Goal: Check status: Check status

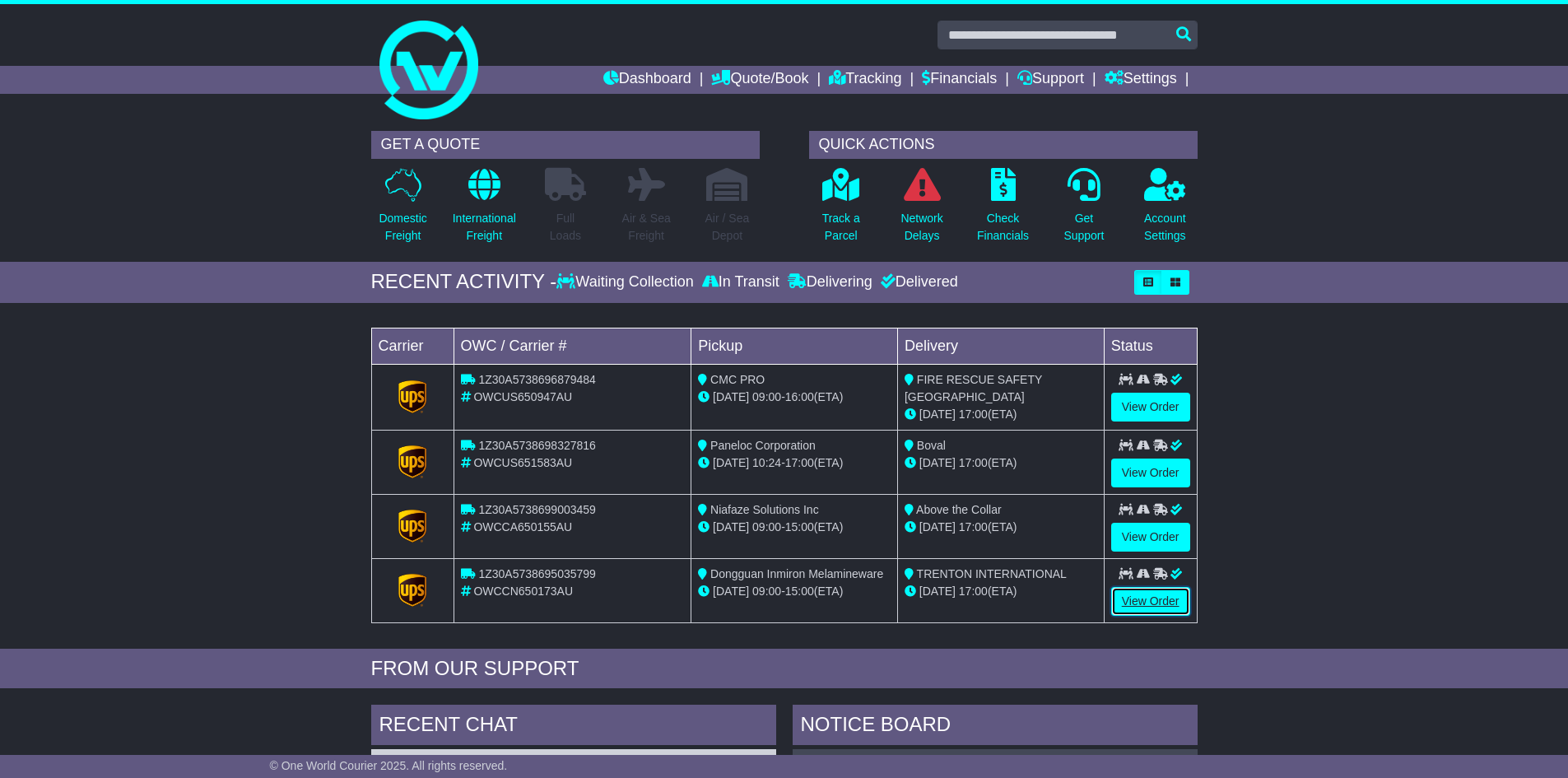
click at [1155, 597] on link "View Order" at bounding box center [1151, 601] width 79 height 29
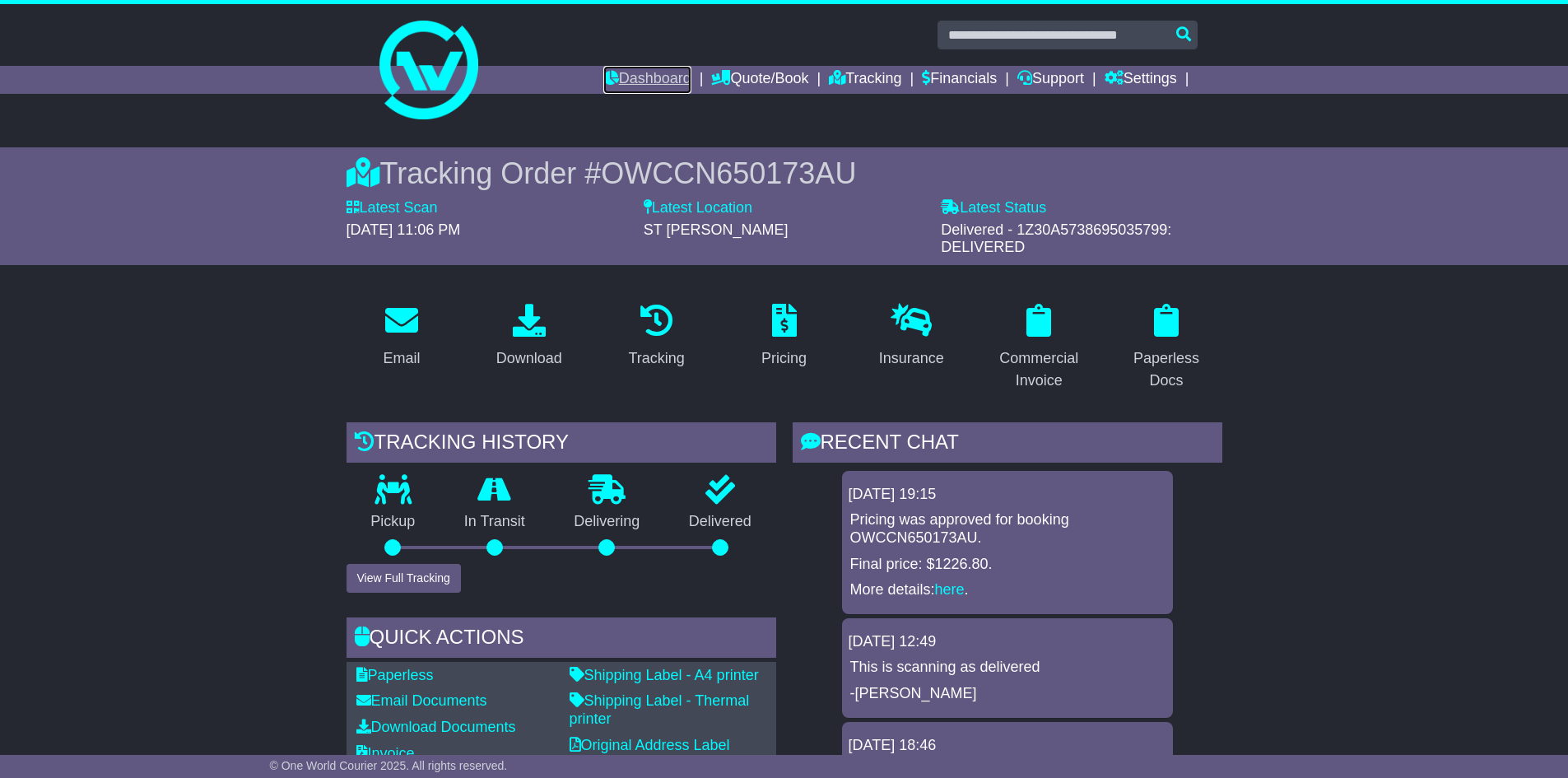
click at [626, 79] on link "Dashboard" at bounding box center [647, 80] width 88 height 28
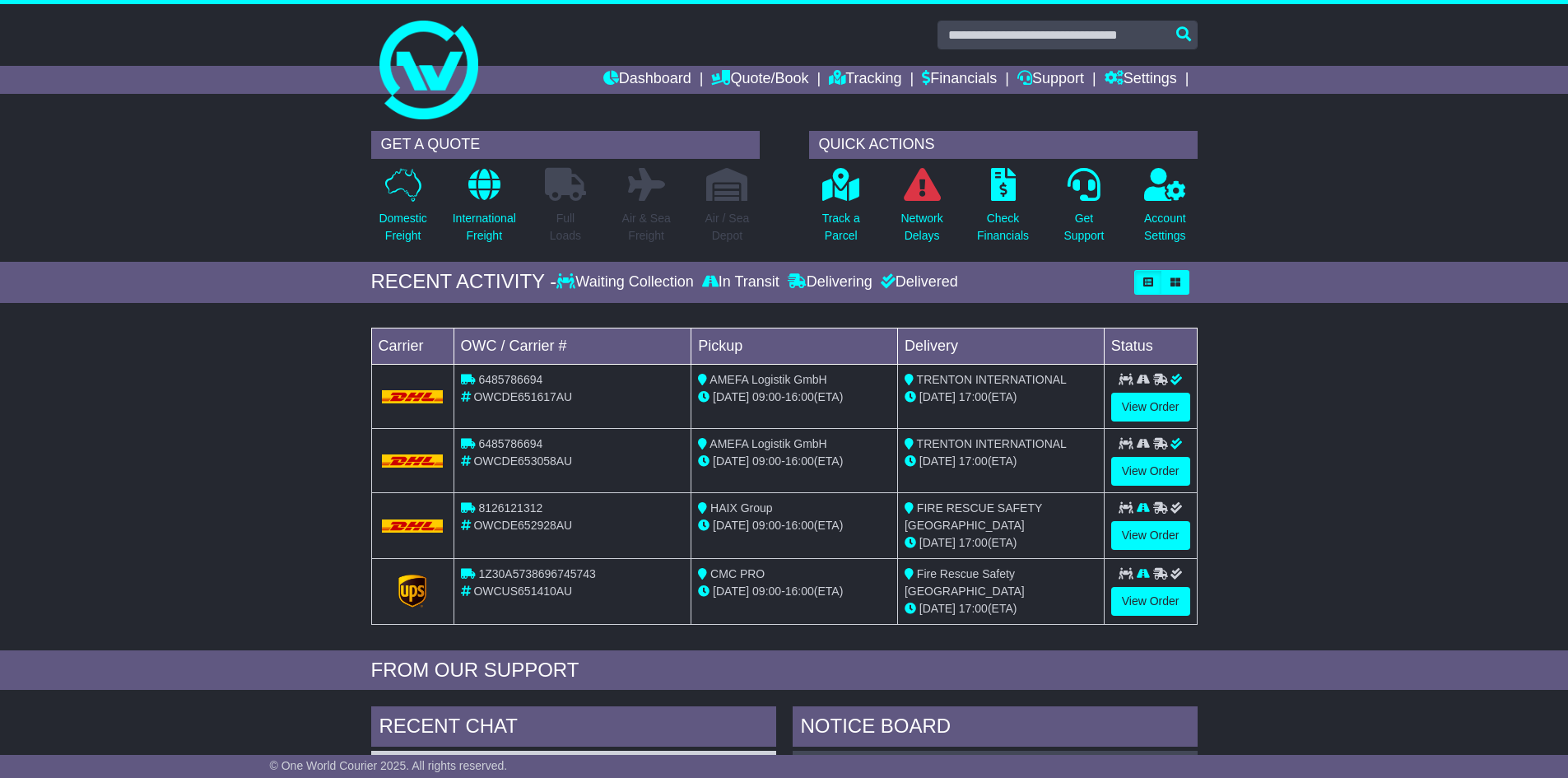
scroll to position [83, 0]
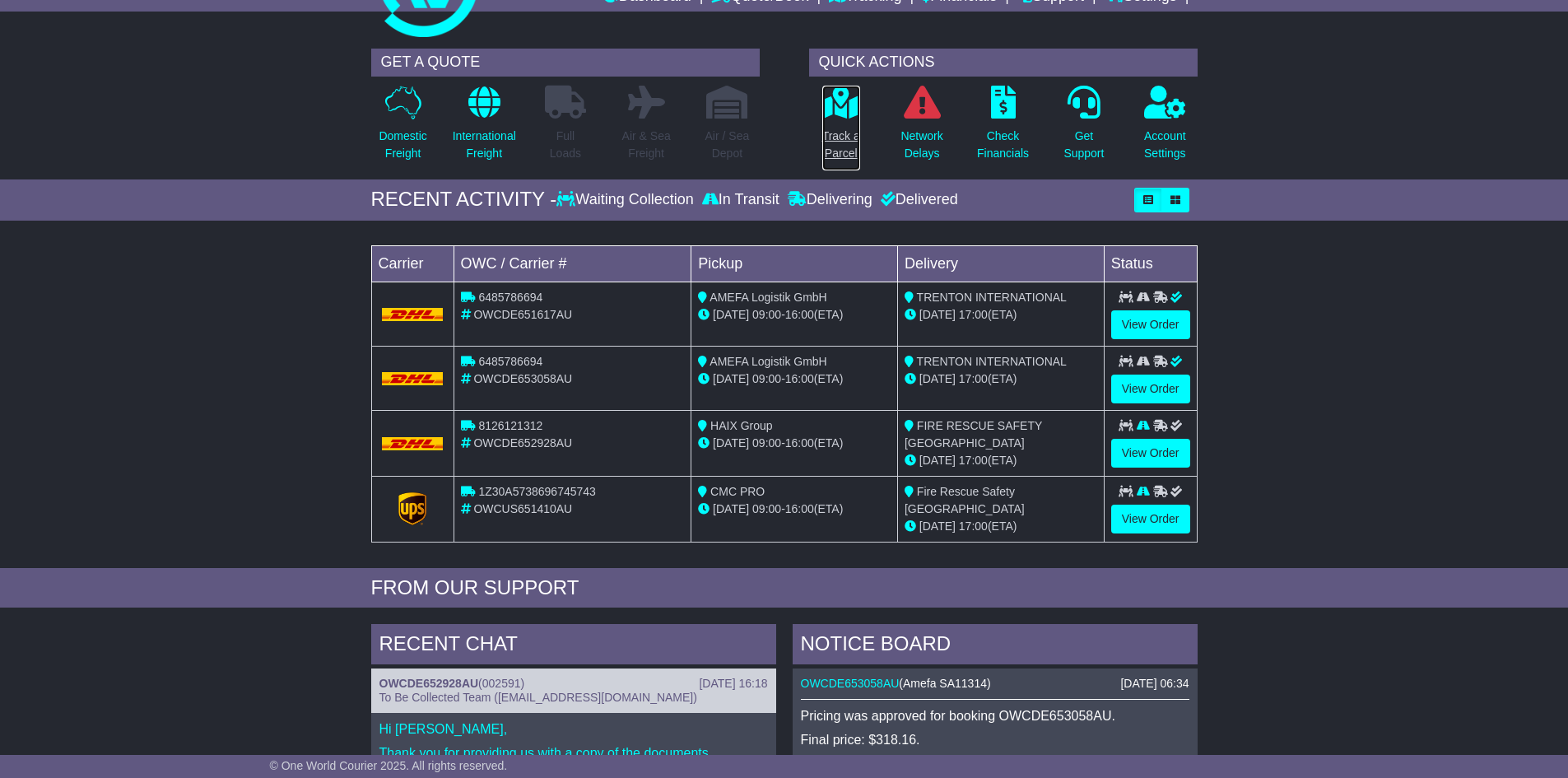
click at [837, 133] on p "Track a Parcel" at bounding box center [841, 145] width 38 height 35
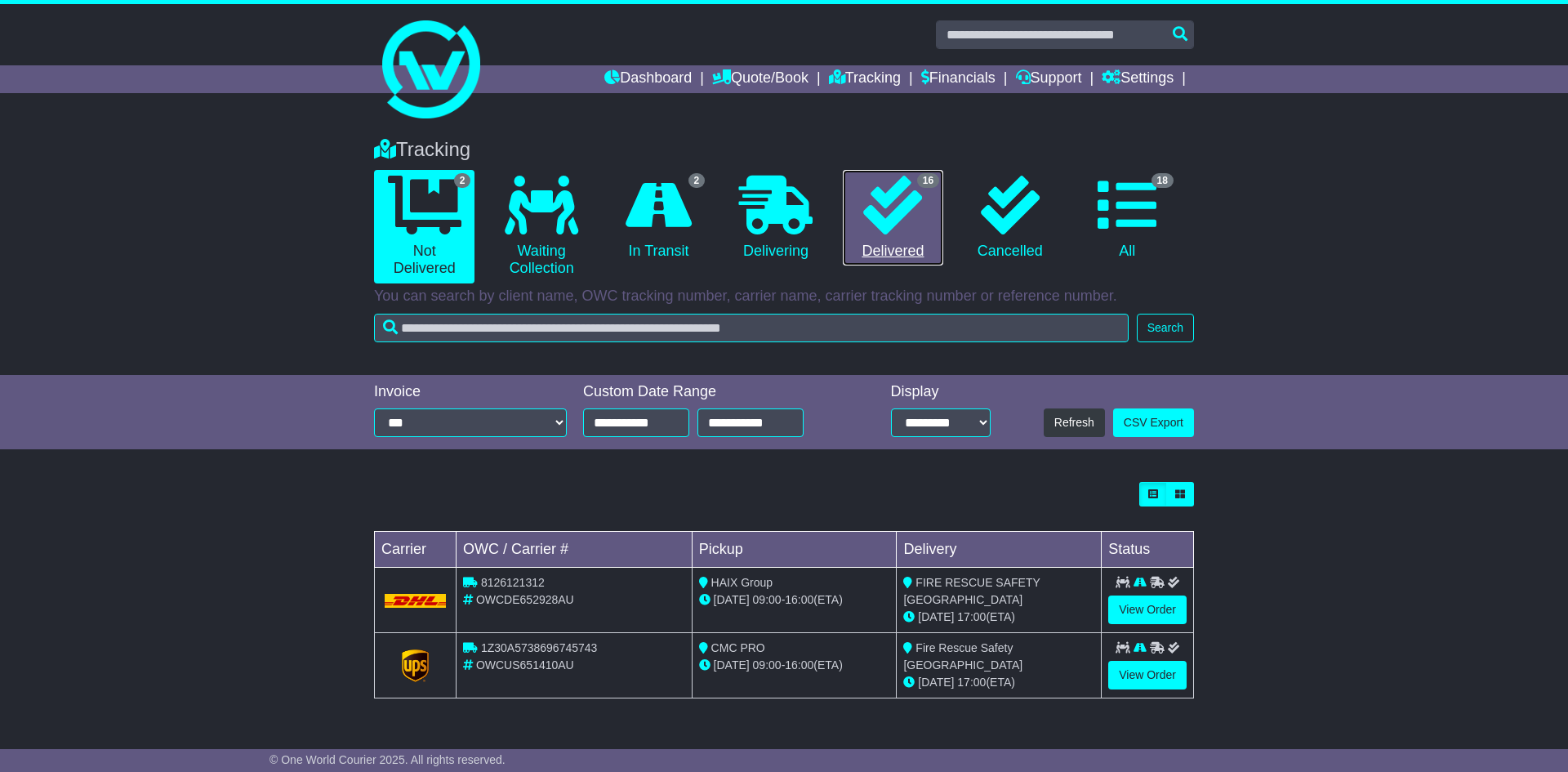
click at [903, 234] on link "16 Delivered" at bounding box center [893, 218] width 101 height 97
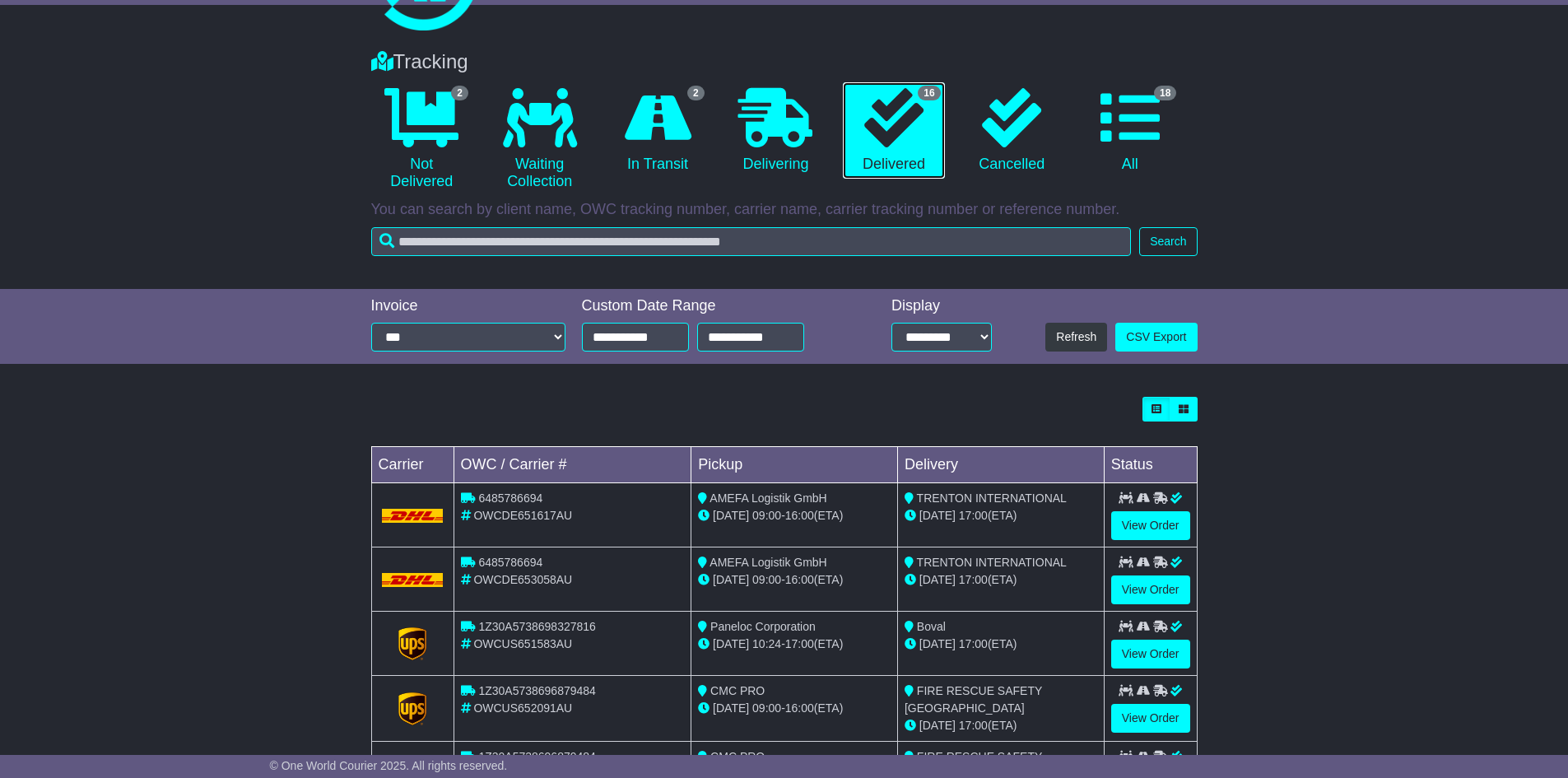
scroll to position [247, 0]
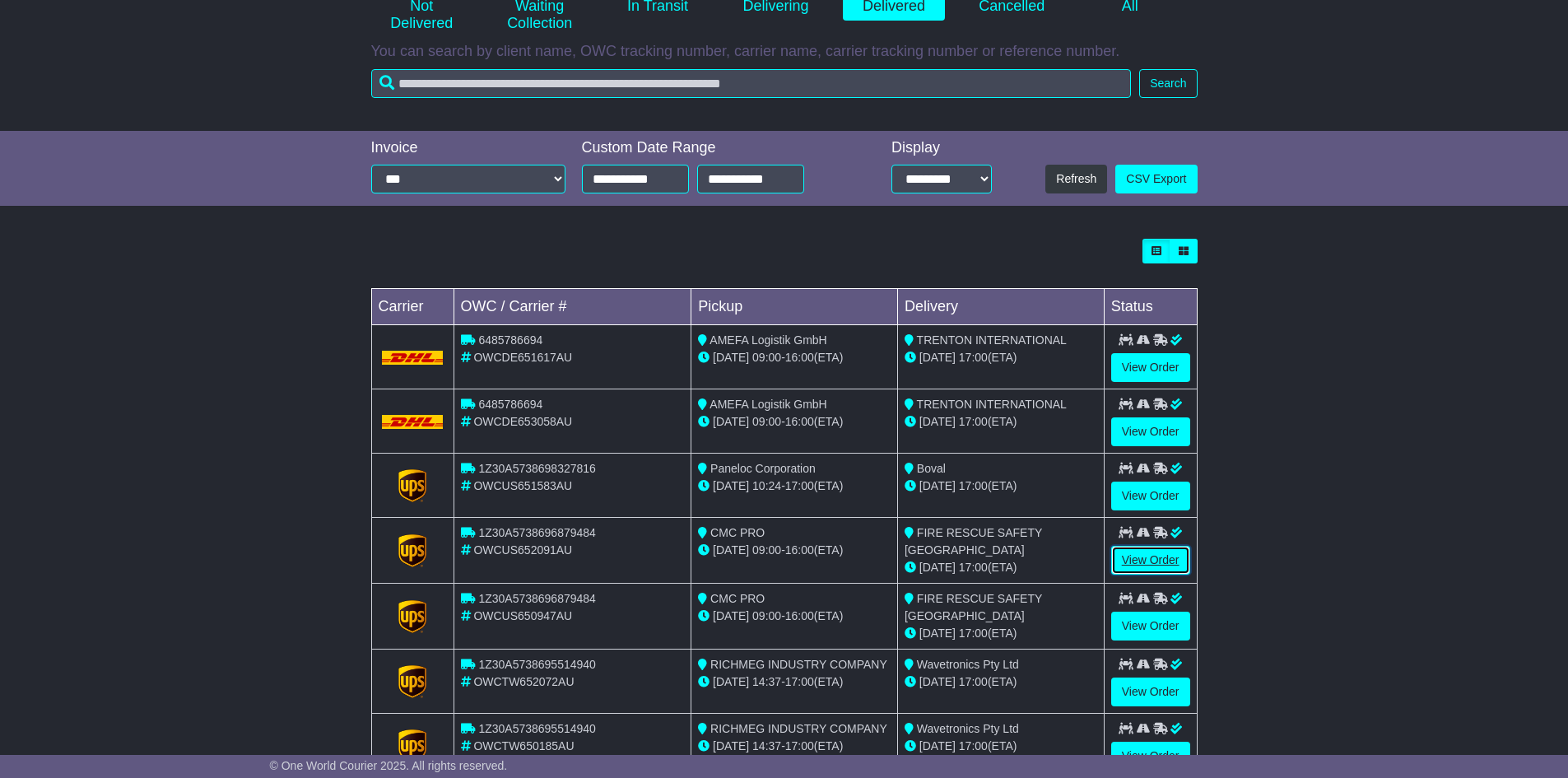
click at [1138, 562] on link "View Order" at bounding box center [1151, 560] width 79 height 29
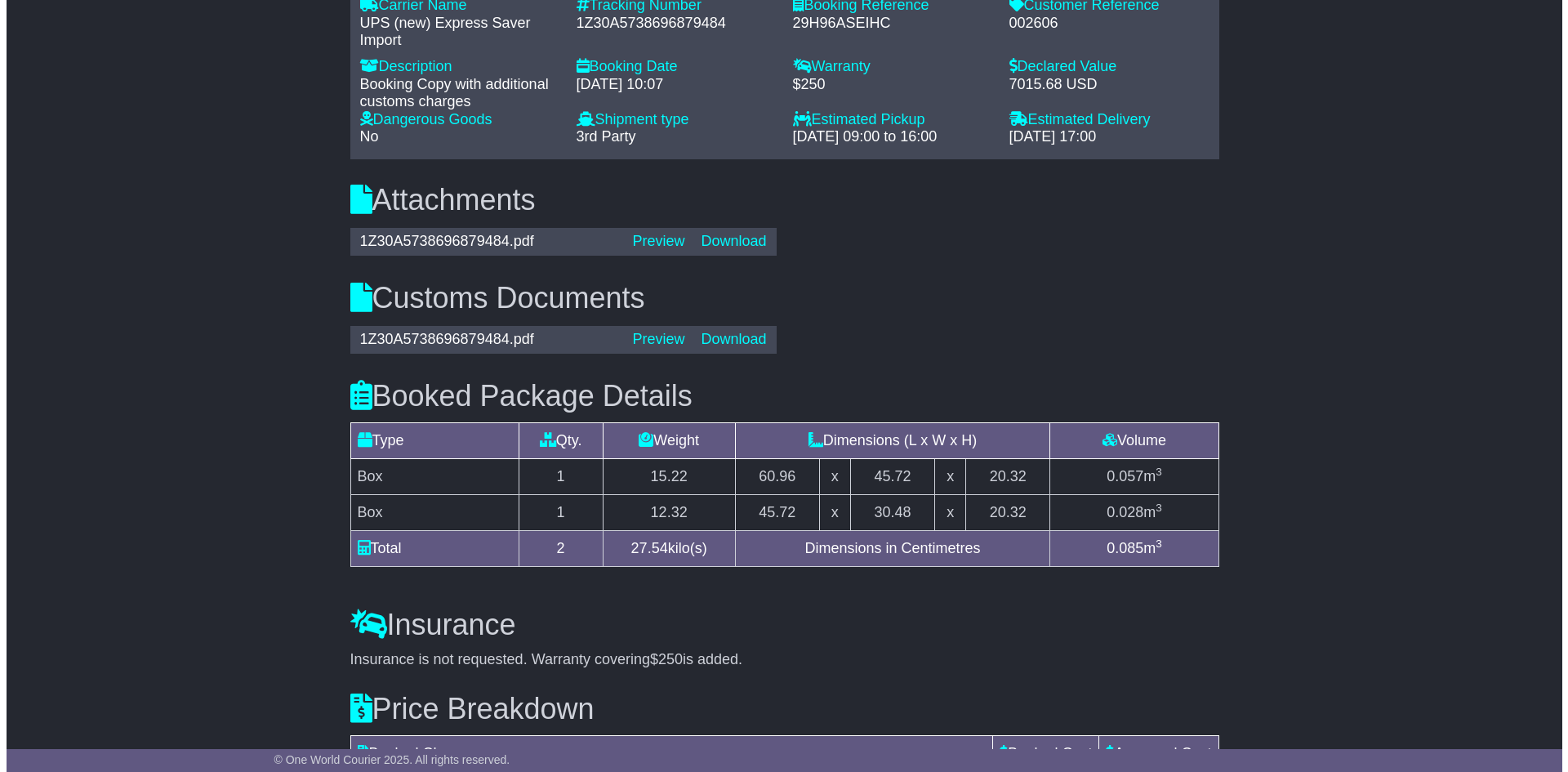
scroll to position [1307, 0]
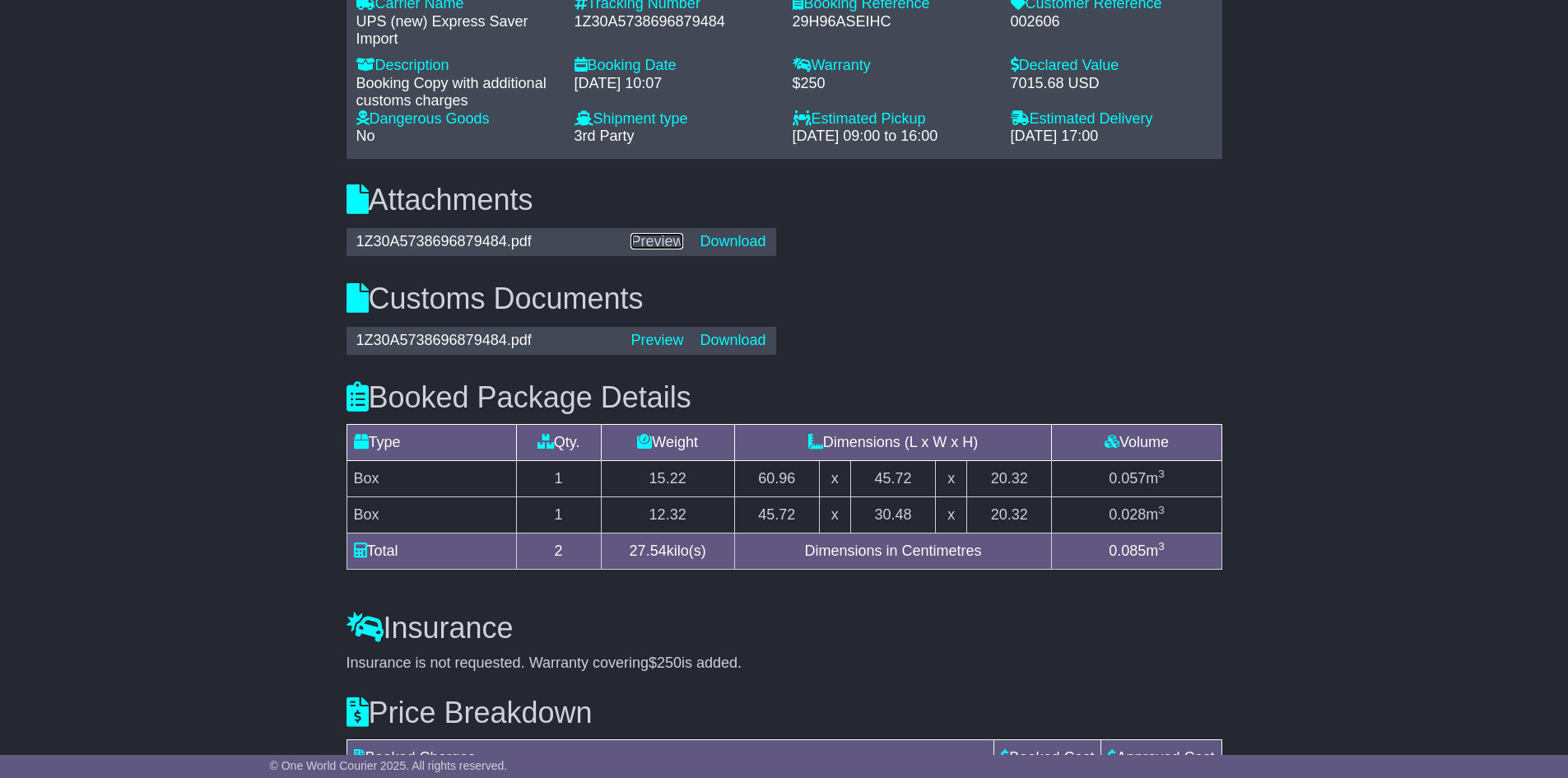
click at [667, 235] on link "Preview" at bounding box center [657, 241] width 53 height 17
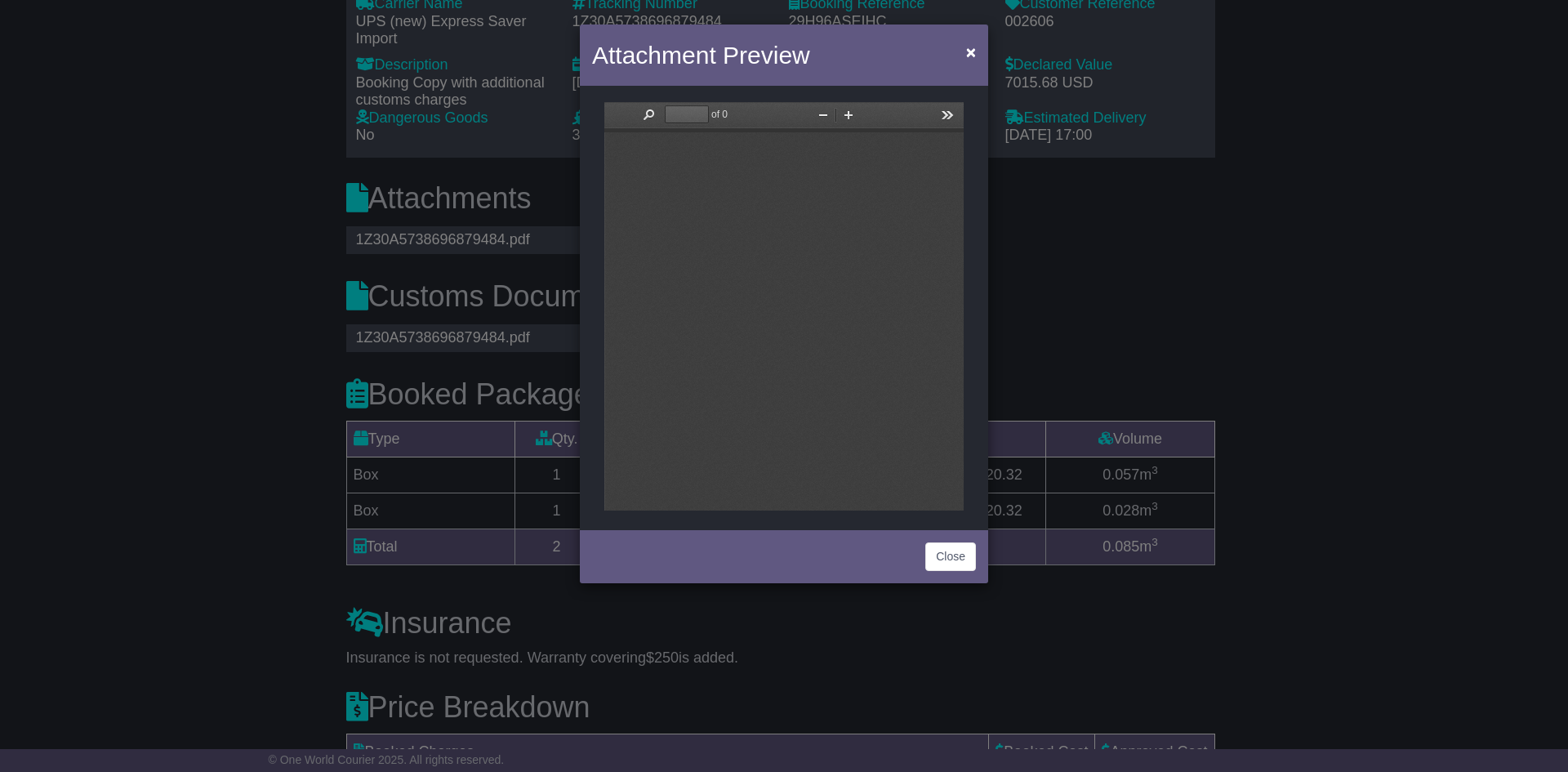
scroll to position [8, 0]
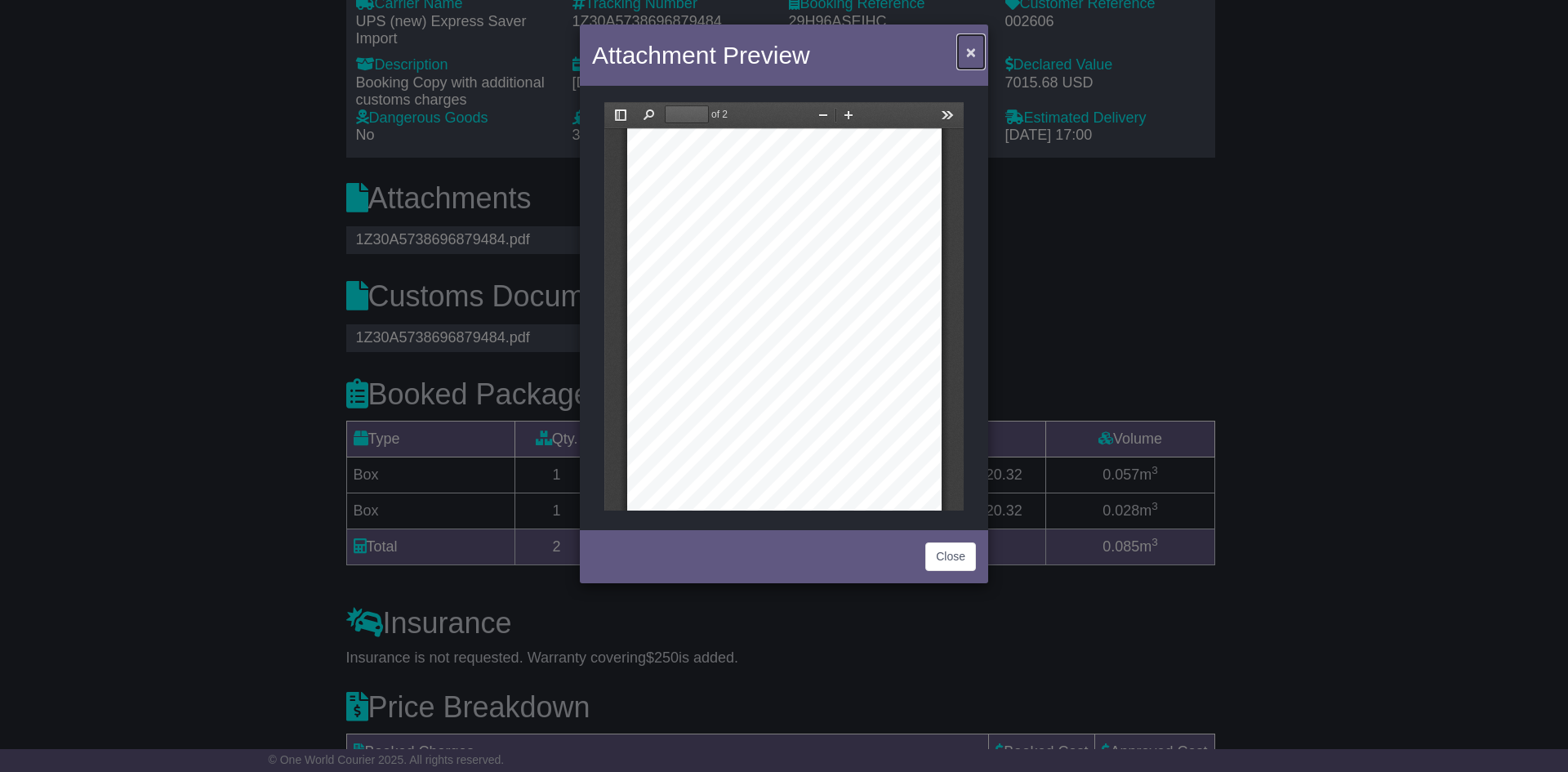
click at [980, 57] on button "×" at bounding box center [971, 52] width 26 height 34
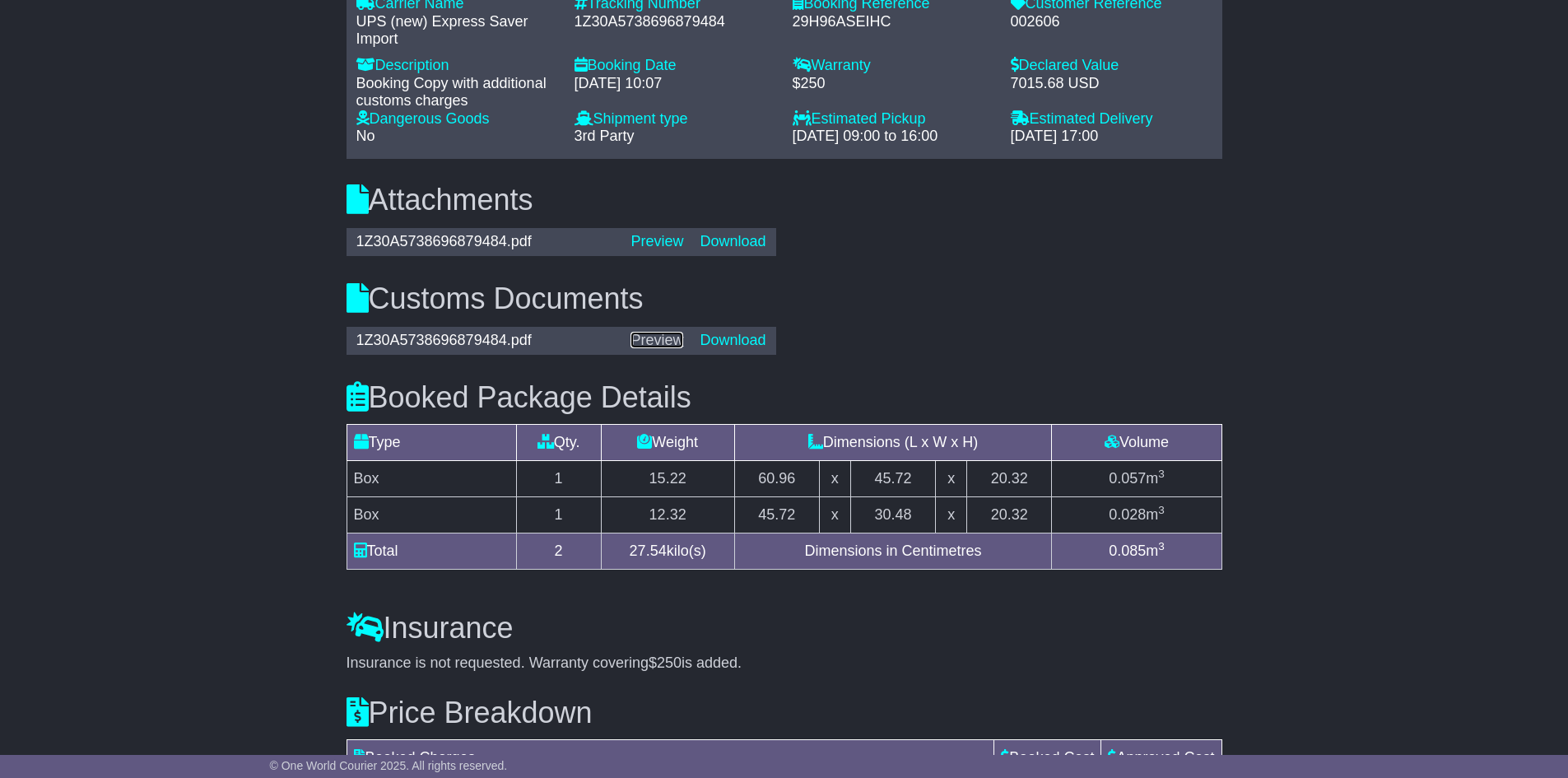
click at [656, 339] on link "Preview" at bounding box center [657, 340] width 53 height 17
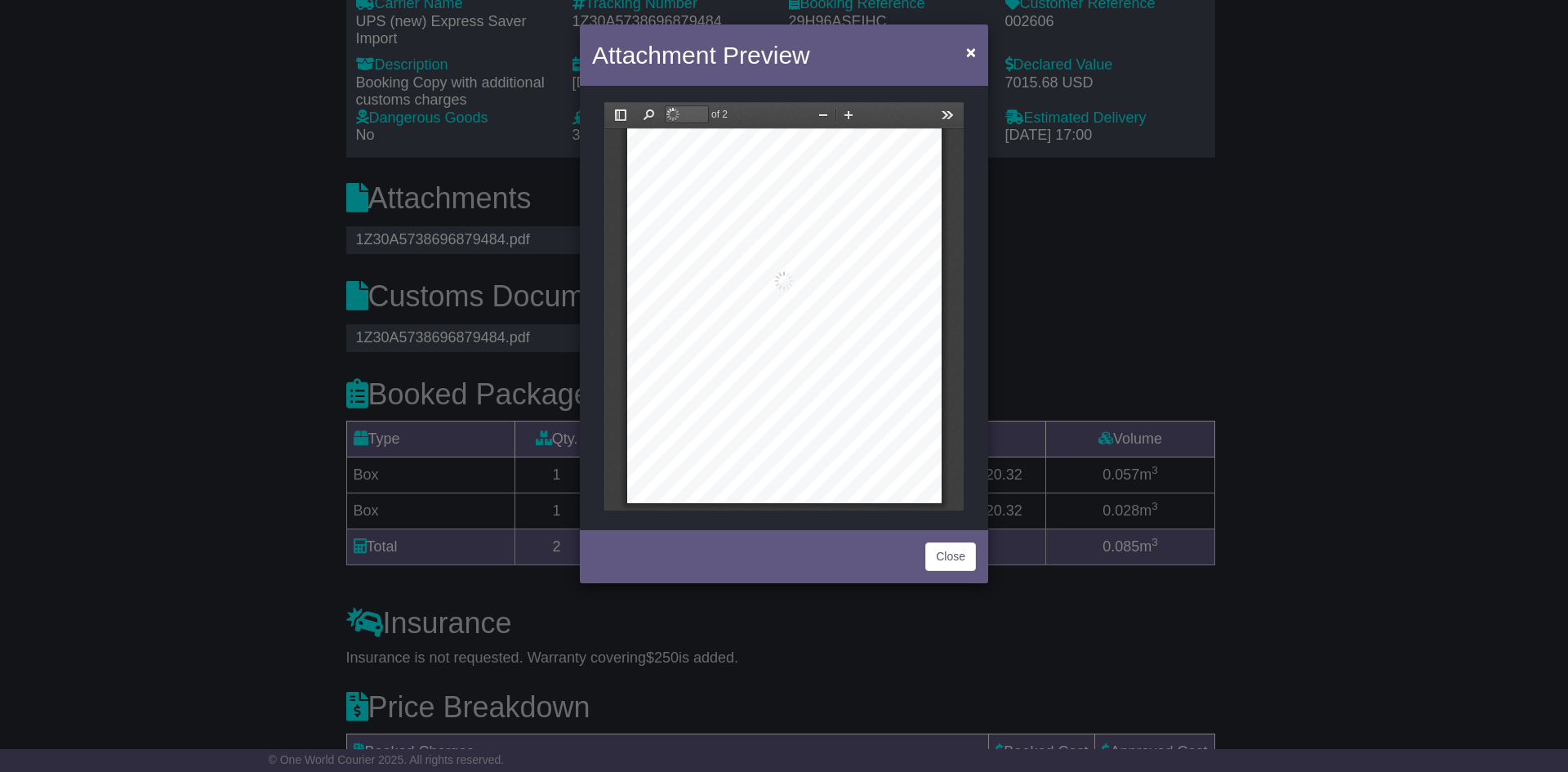
type input "*"
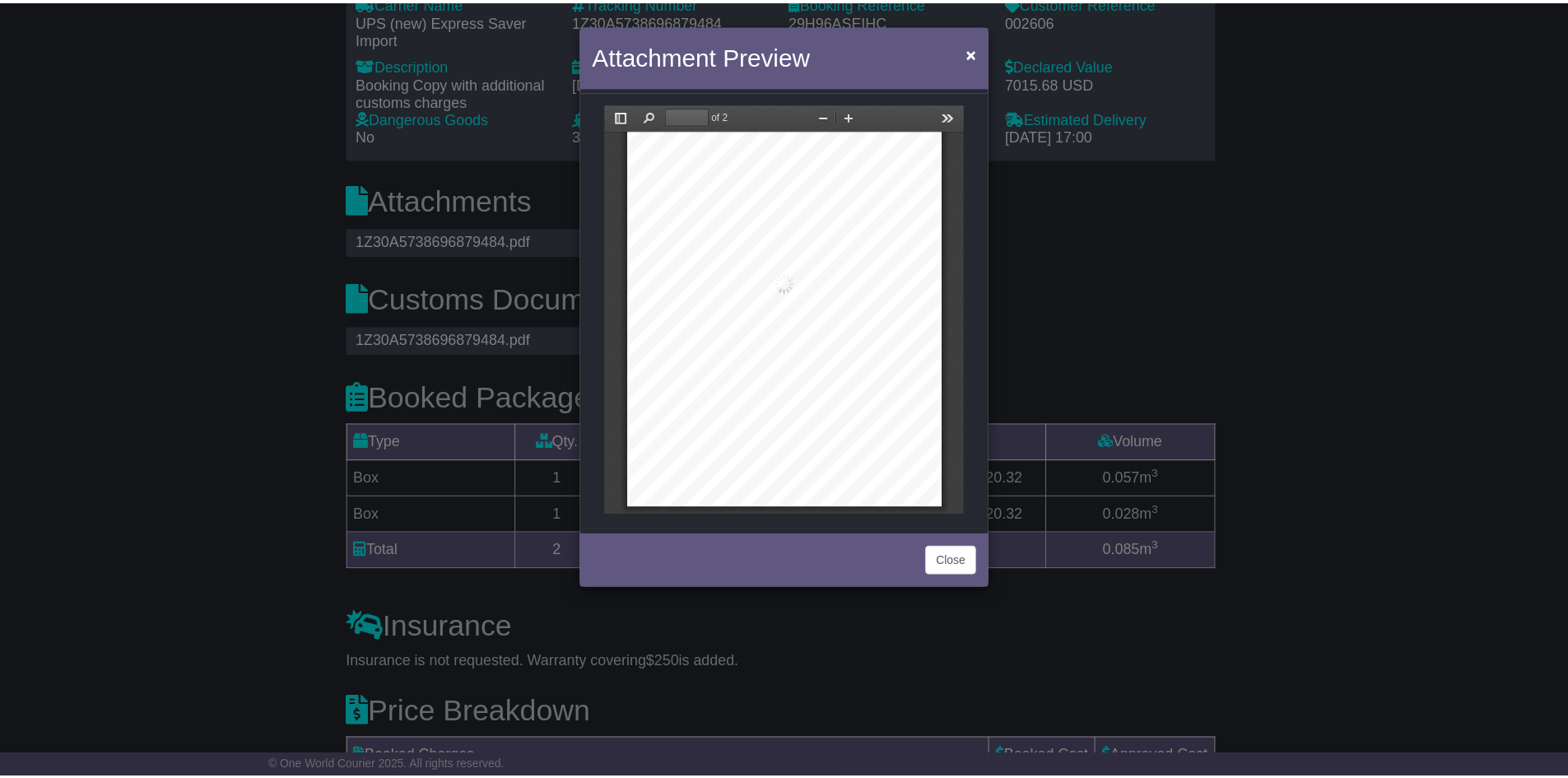
scroll to position [41, 0]
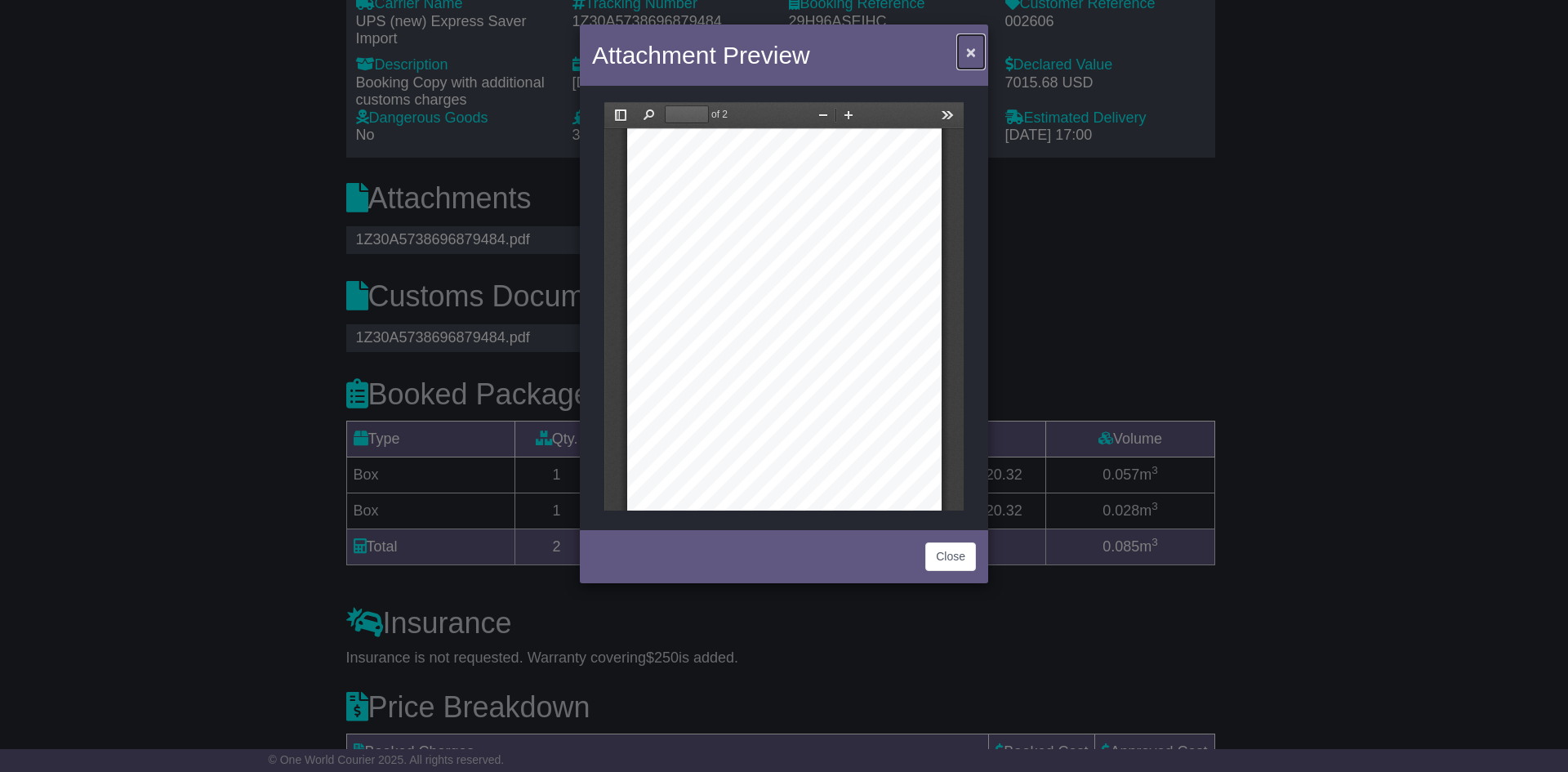
click at [977, 51] on button "×" at bounding box center [971, 52] width 26 height 34
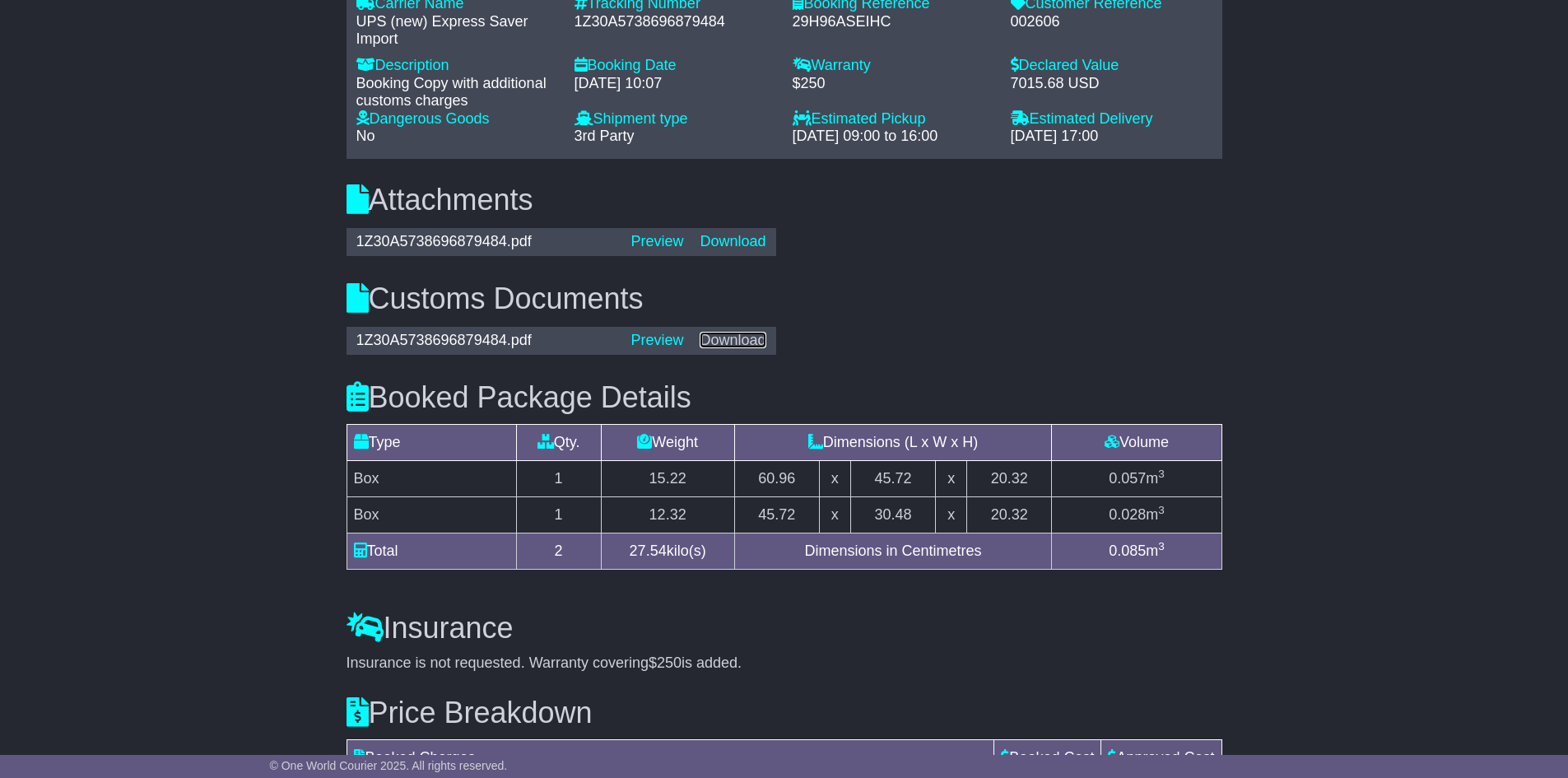
click at [741, 344] on link "Download" at bounding box center [732, 340] width 66 height 17
click at [703, 246] on link "Download" at bounding box center [732, 241] width 66 height 17
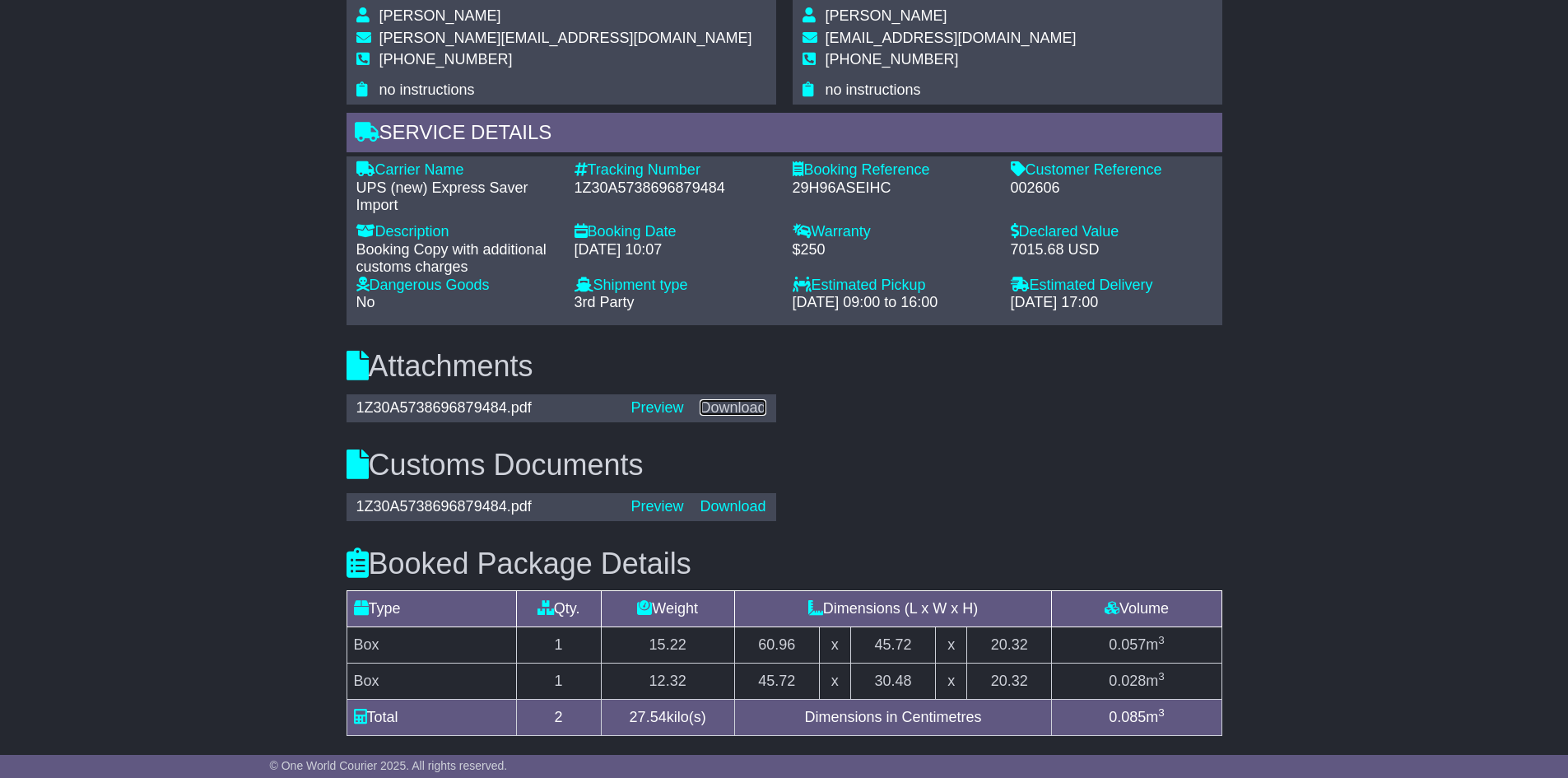
scroll to position [1153, 0]
click at [734, 496] on link "Download" at bounding box center [732, 505] width 66 height 17
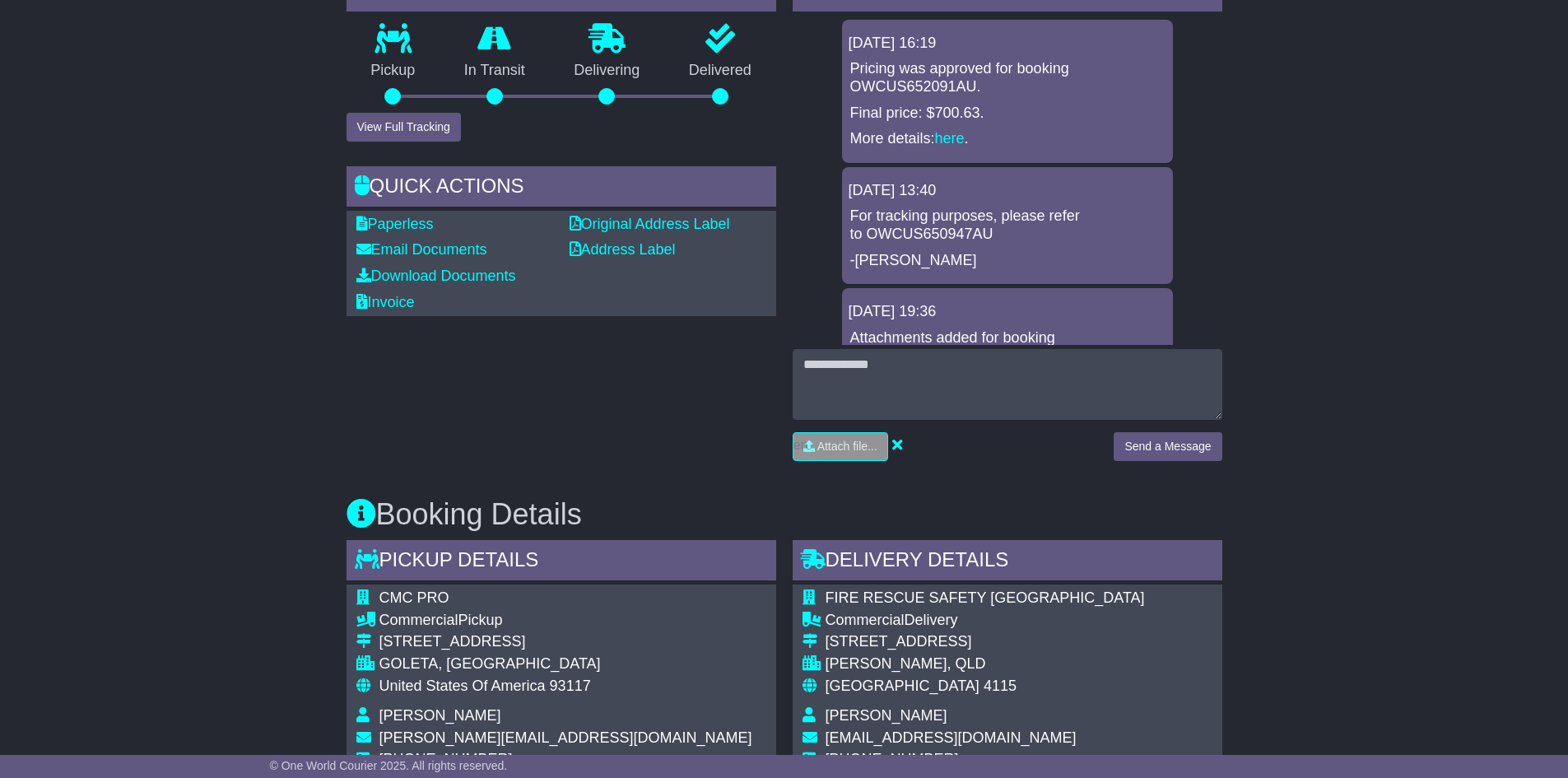
scroll to position [411, 0]
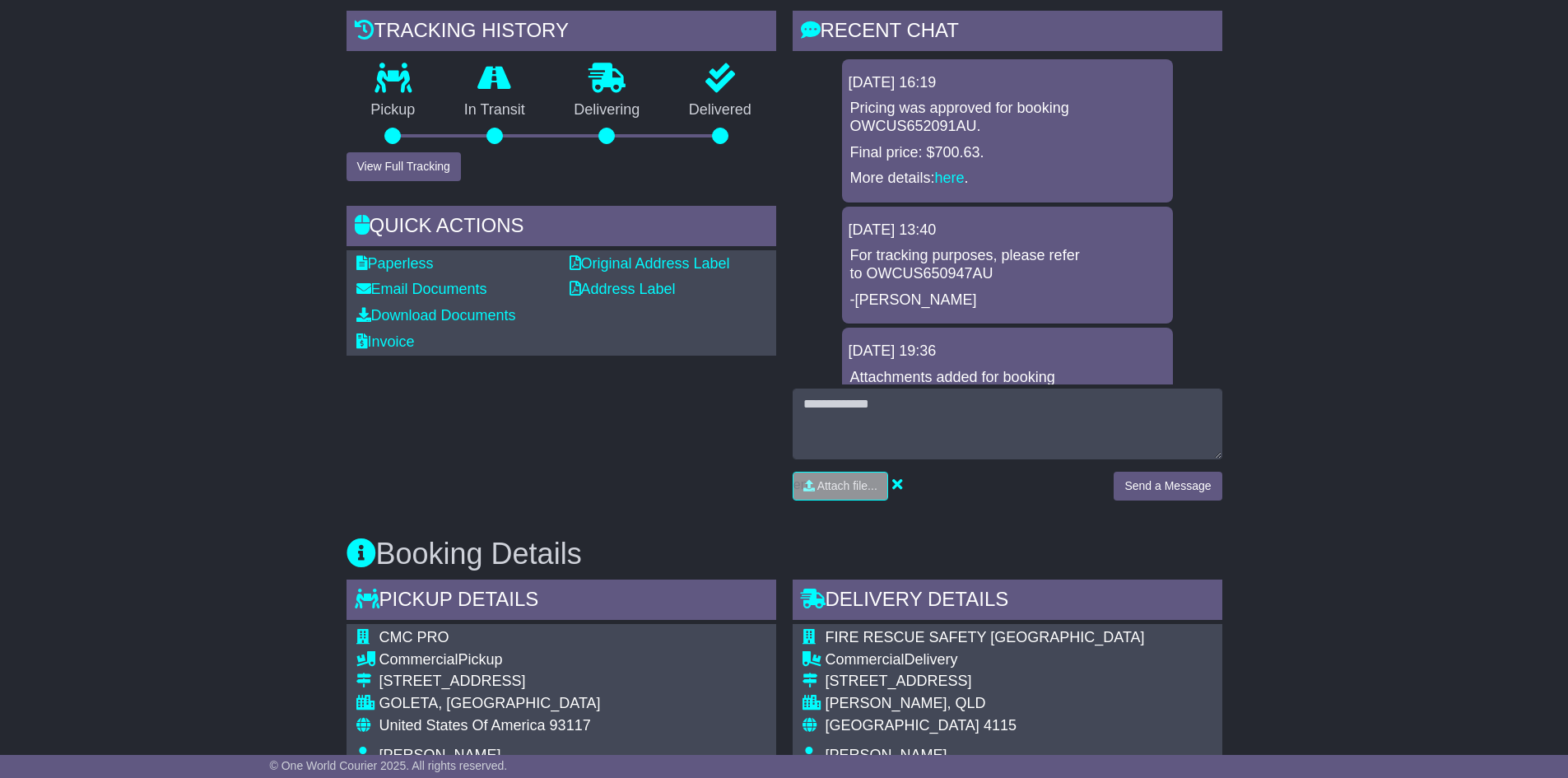
click at [889, 413] on textarea at bounding box center [1007, 424] width 429 height 71
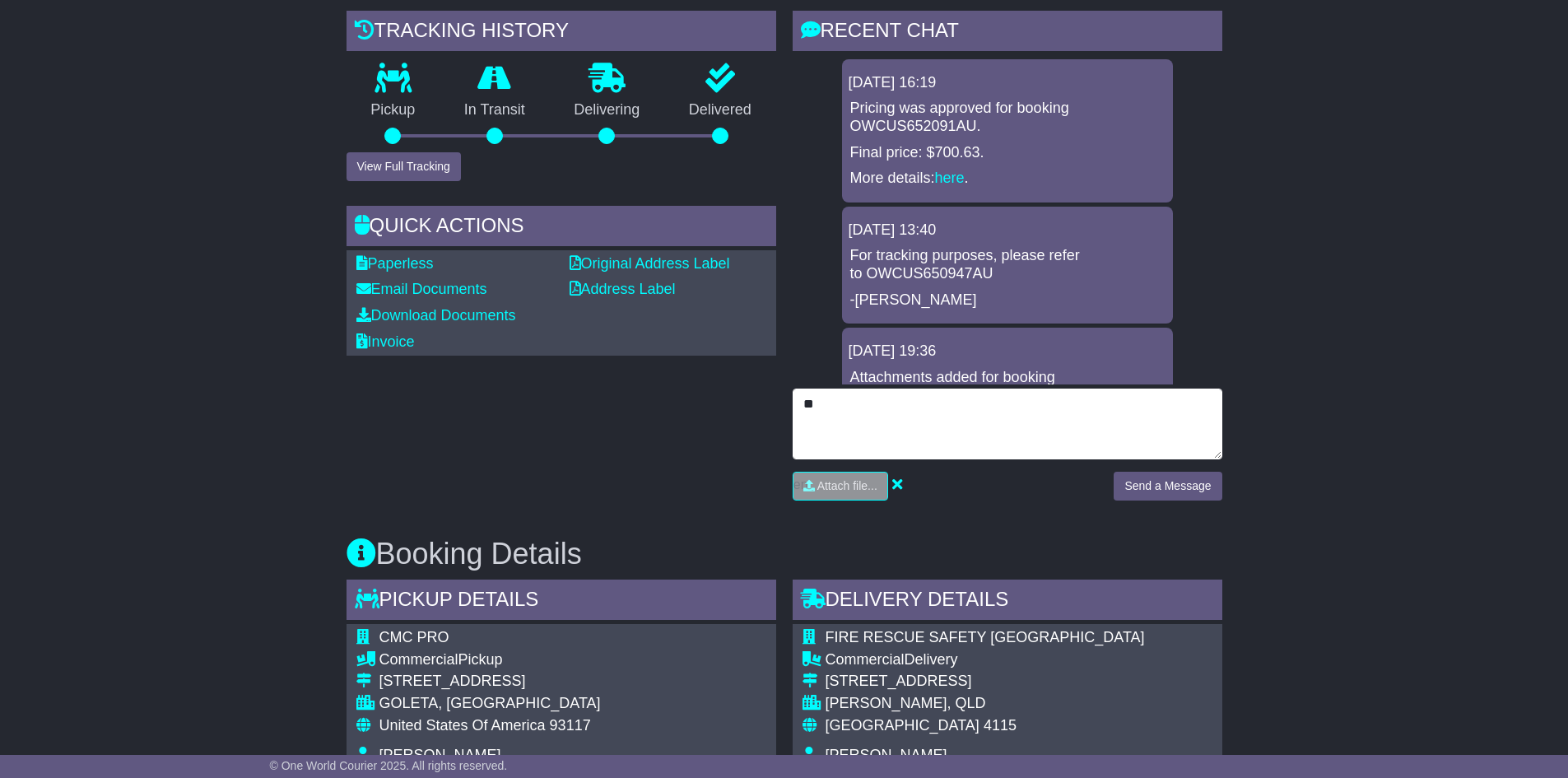
type textarea "*"
drag, startPoint x: 889, startPoint y: 413, endPoint x: 1172, endPoint y: 438, distance: 284.1
click at [1178, 440] on textarea "**********" at bounding box center [1007, 424] width 429 height 71
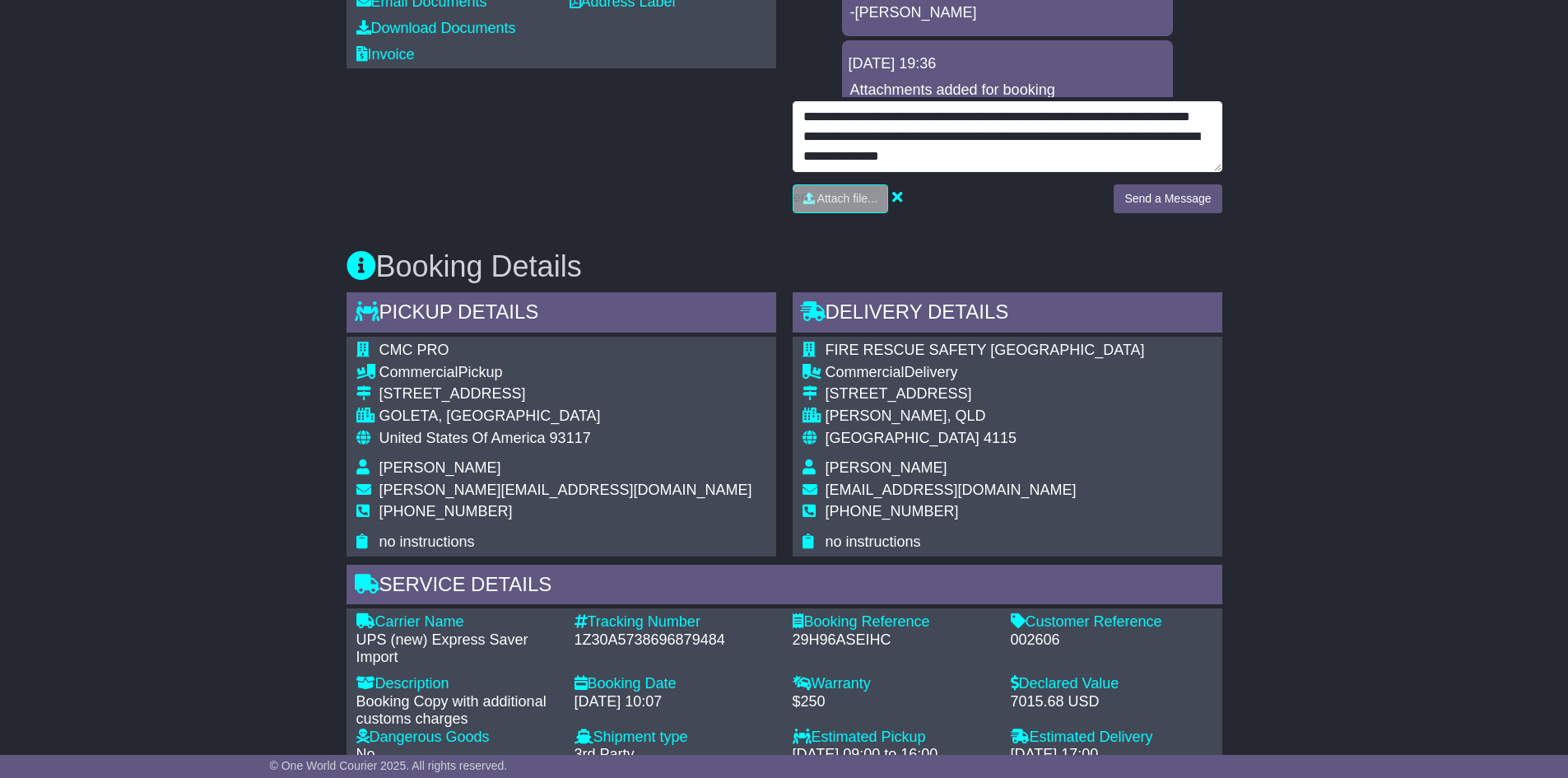
scroll to position [823, 0]
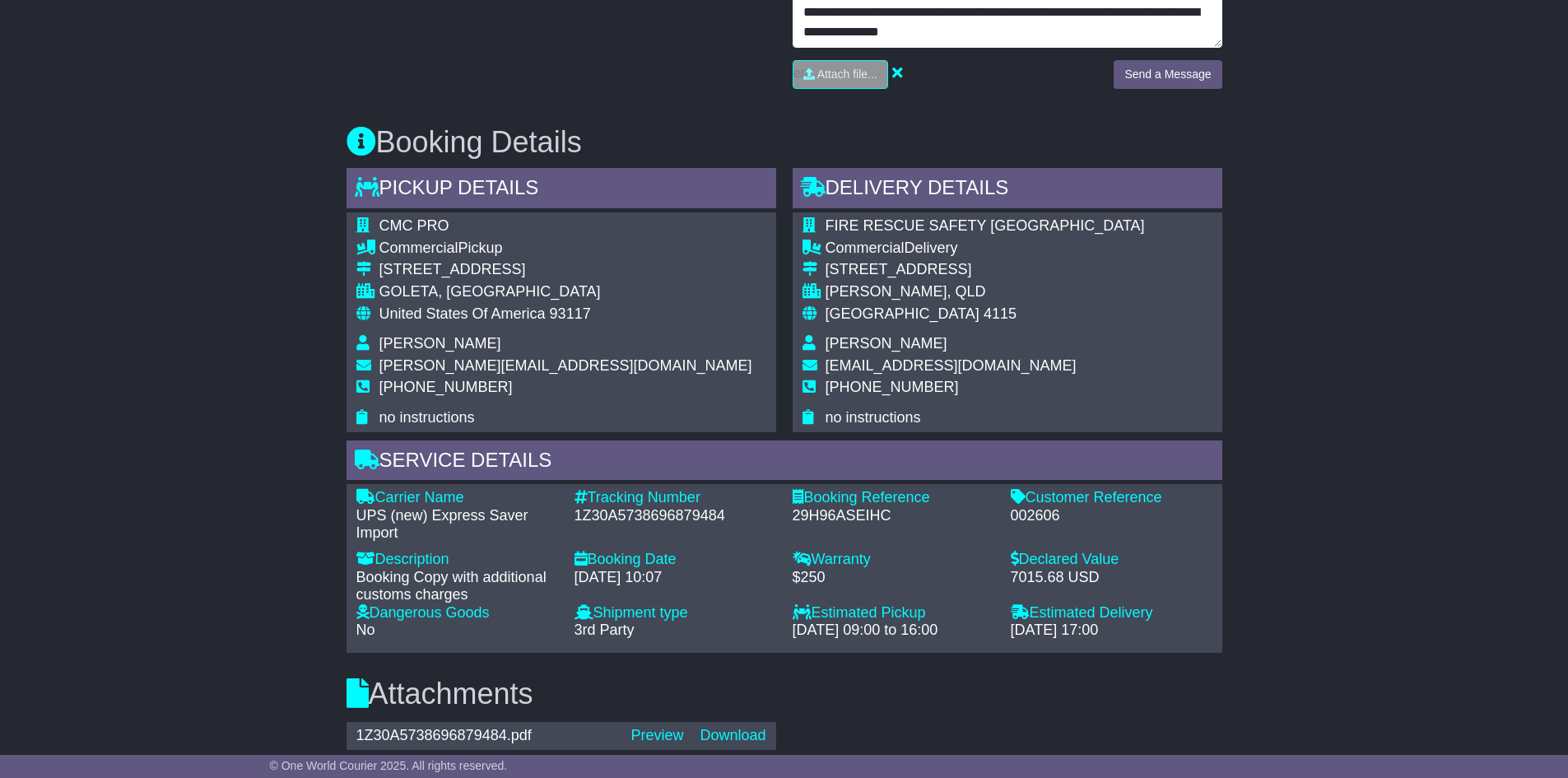
type textarea "**********"
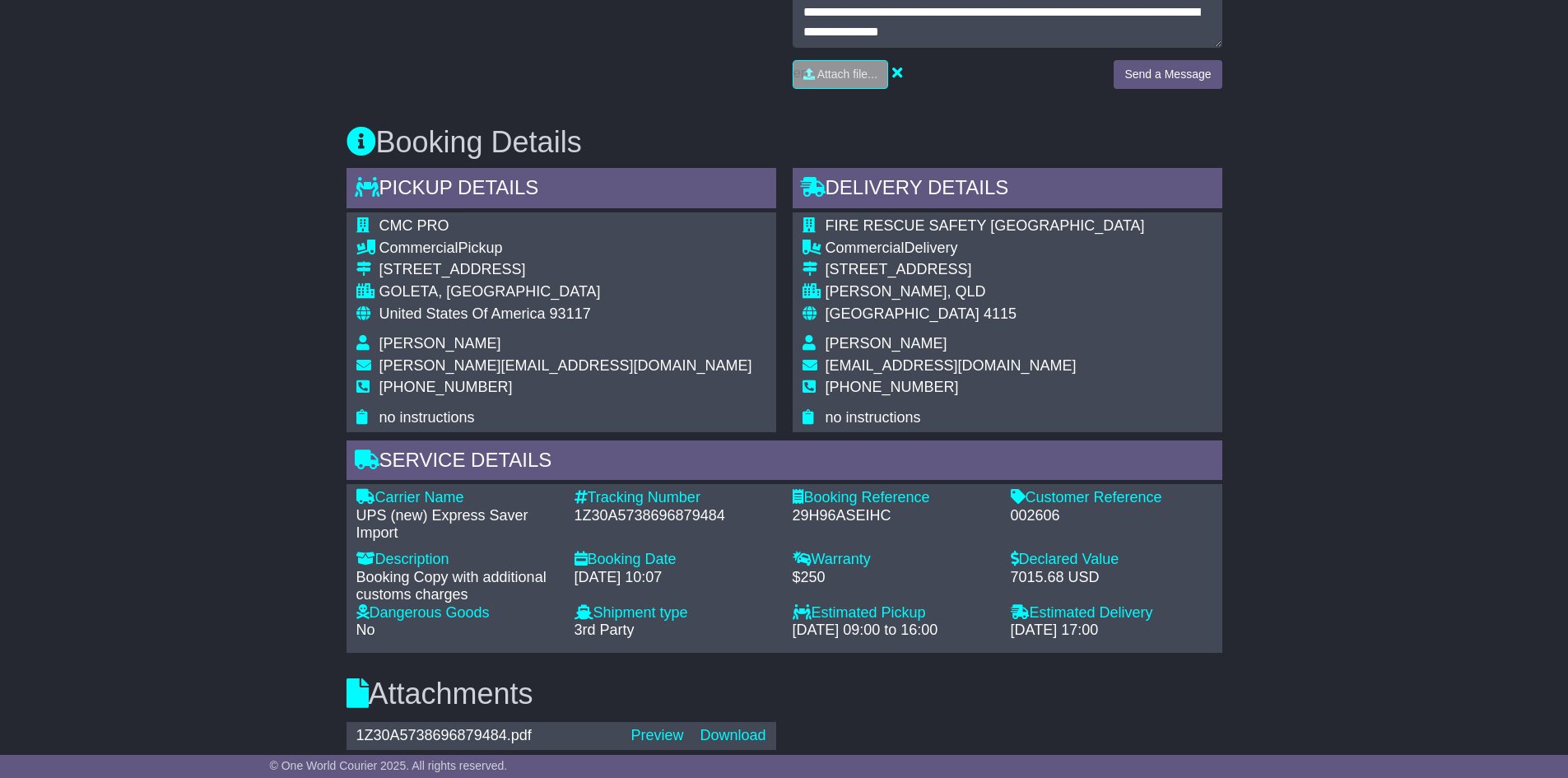
click at [1026, 510] on div "002606" at bounding box center [1111, 516] width 201 height 18
copy div "002606"
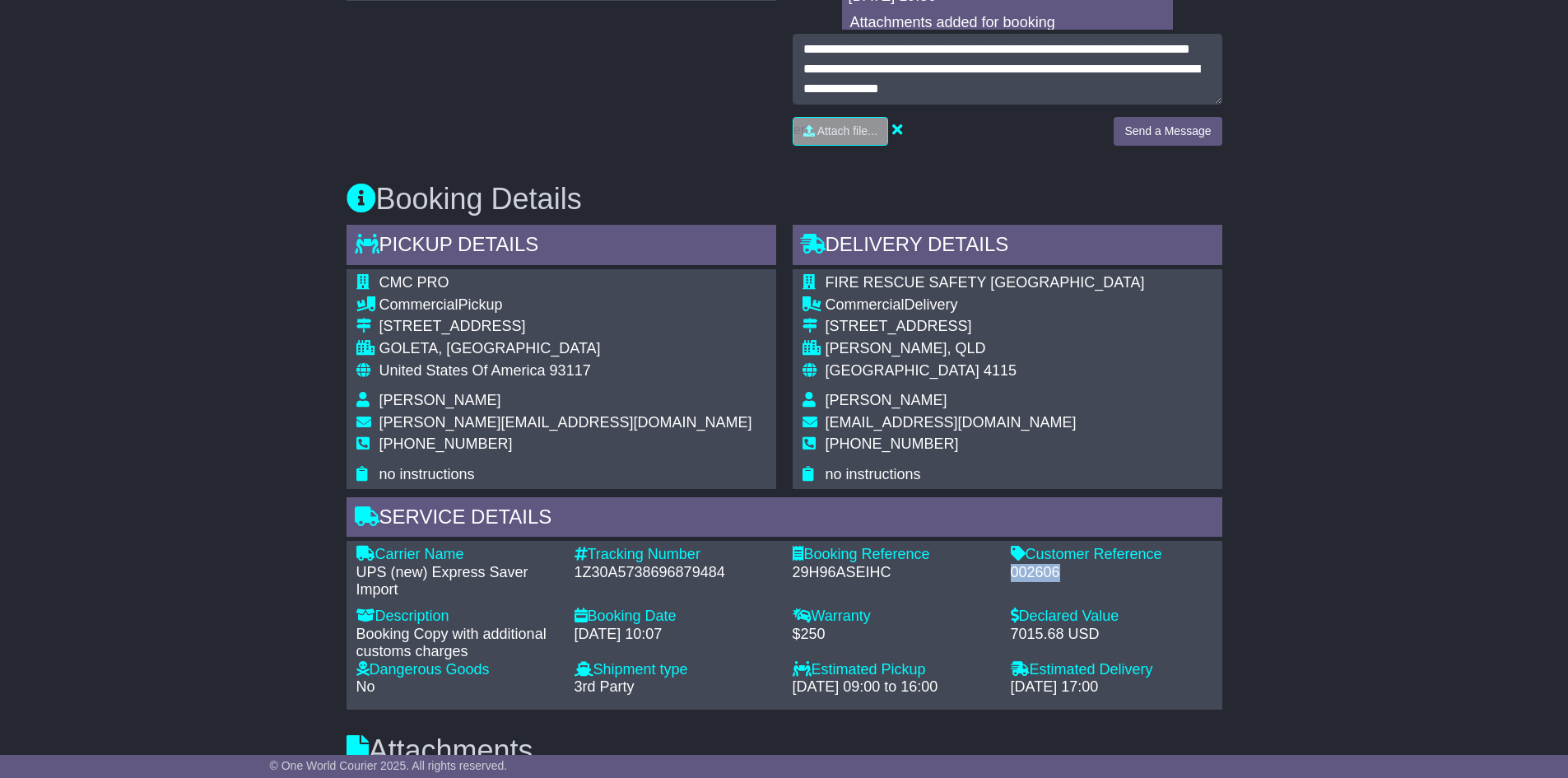
scroll to position [658, 0]
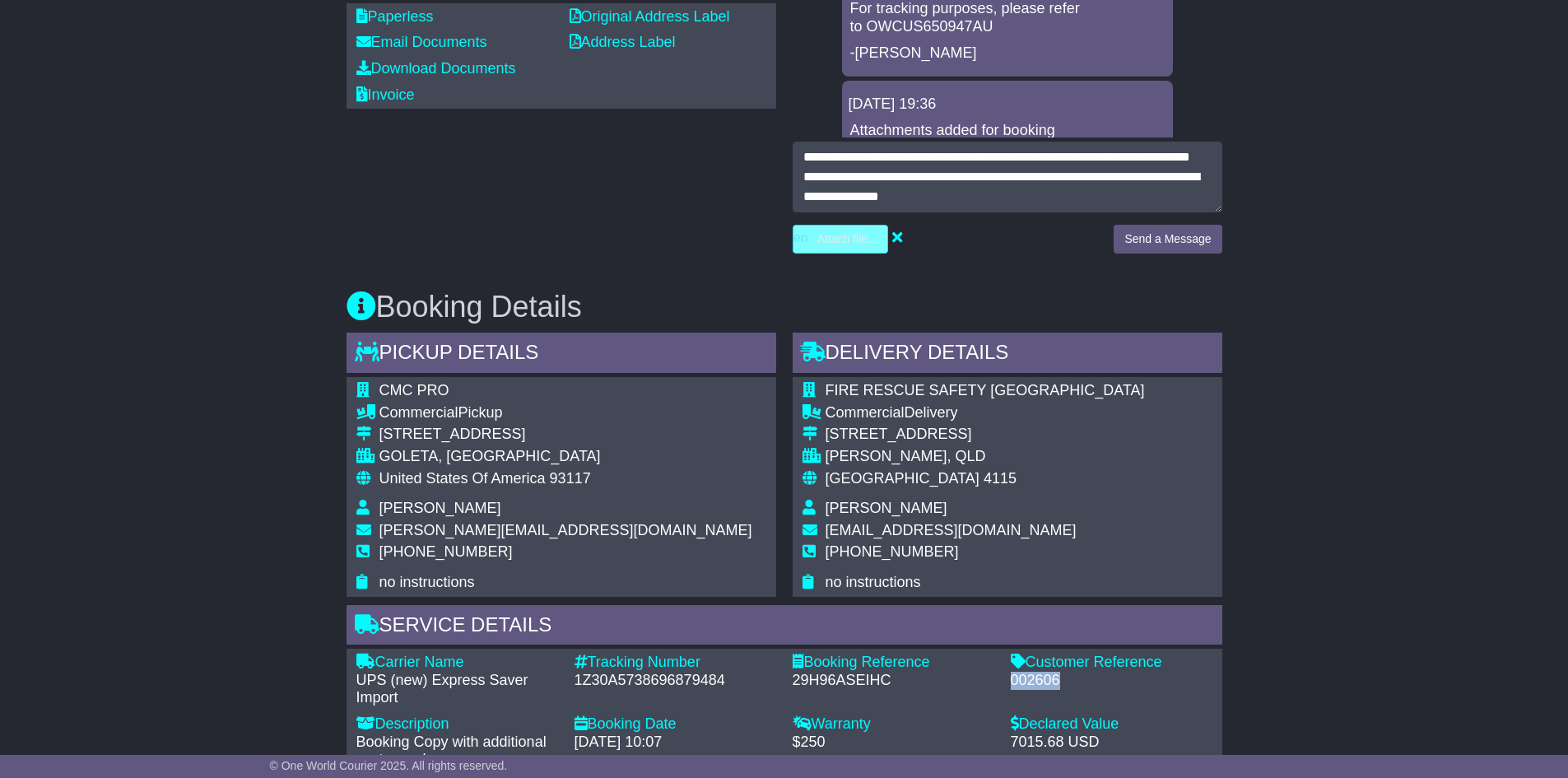
click at [851, 244] on input "file" at bounding box center [763, 239] width 249 height 27
type input "**********"
click at [1142, 247] on button "Send a Message" at bounding box center [1168, 239] width 108 height 29
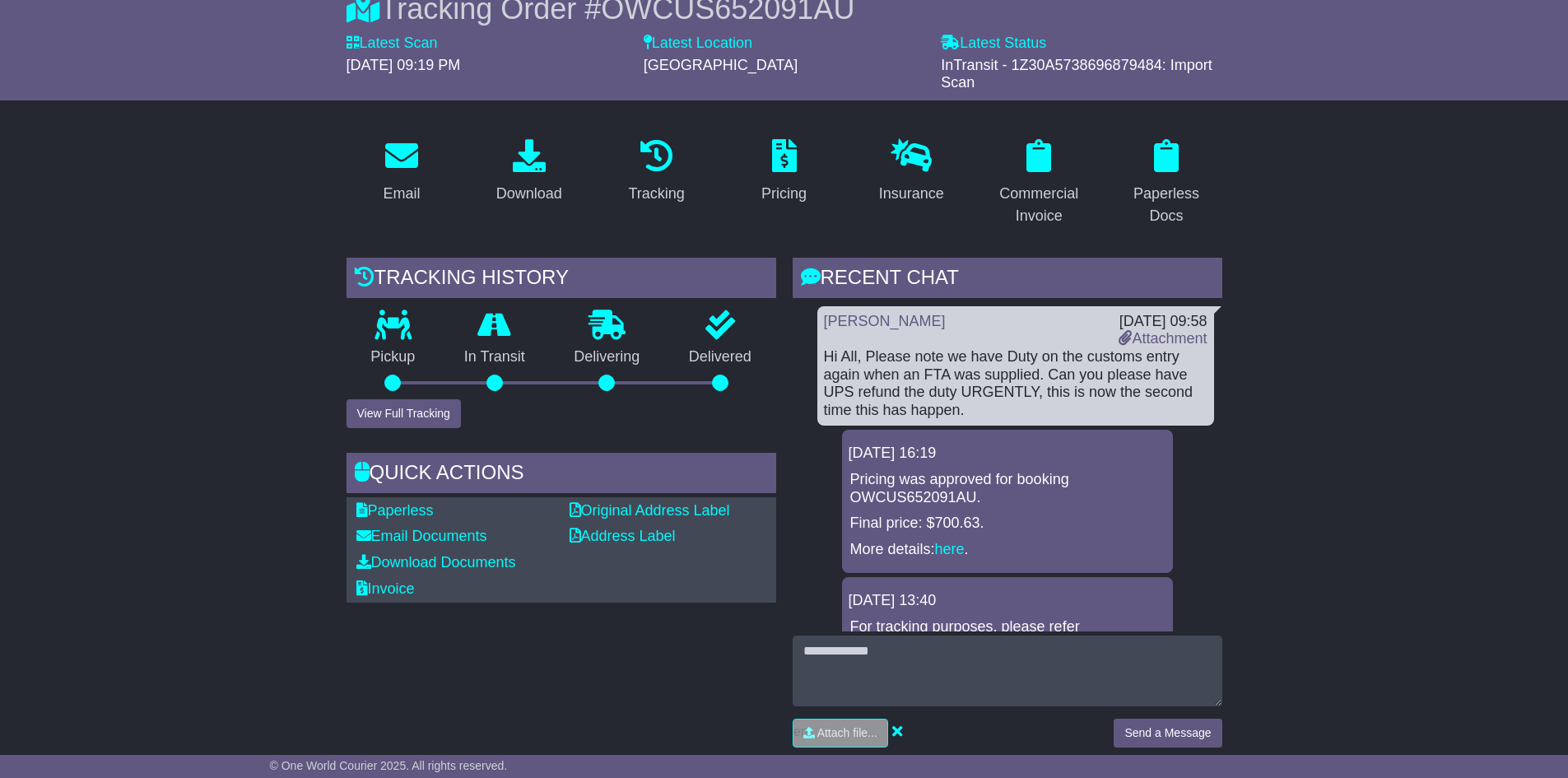
scroll to position [0, 0]
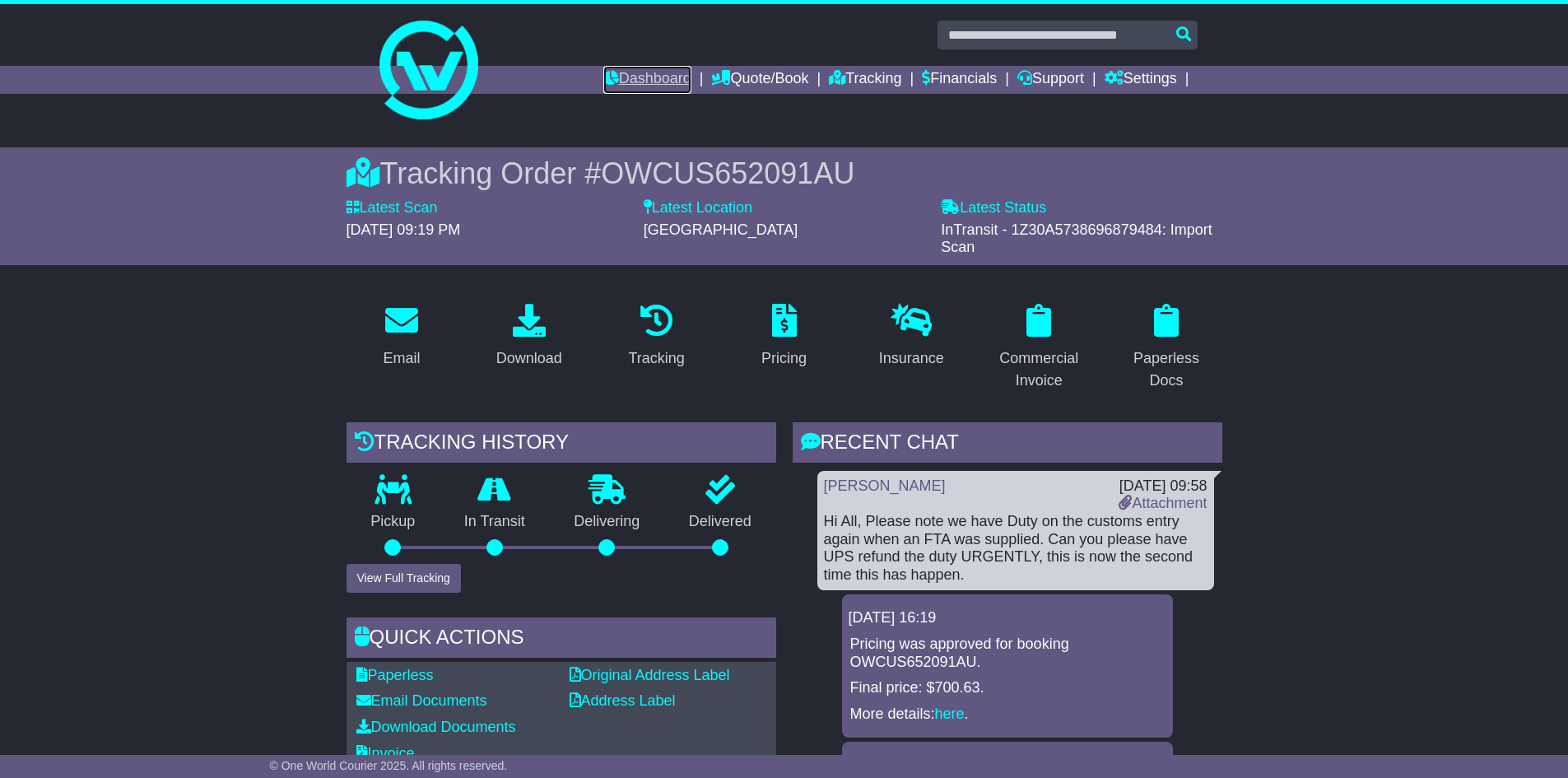
click at [604, 85] on link "Dashboard" at bounding box center [647, 80] width 88 height 28
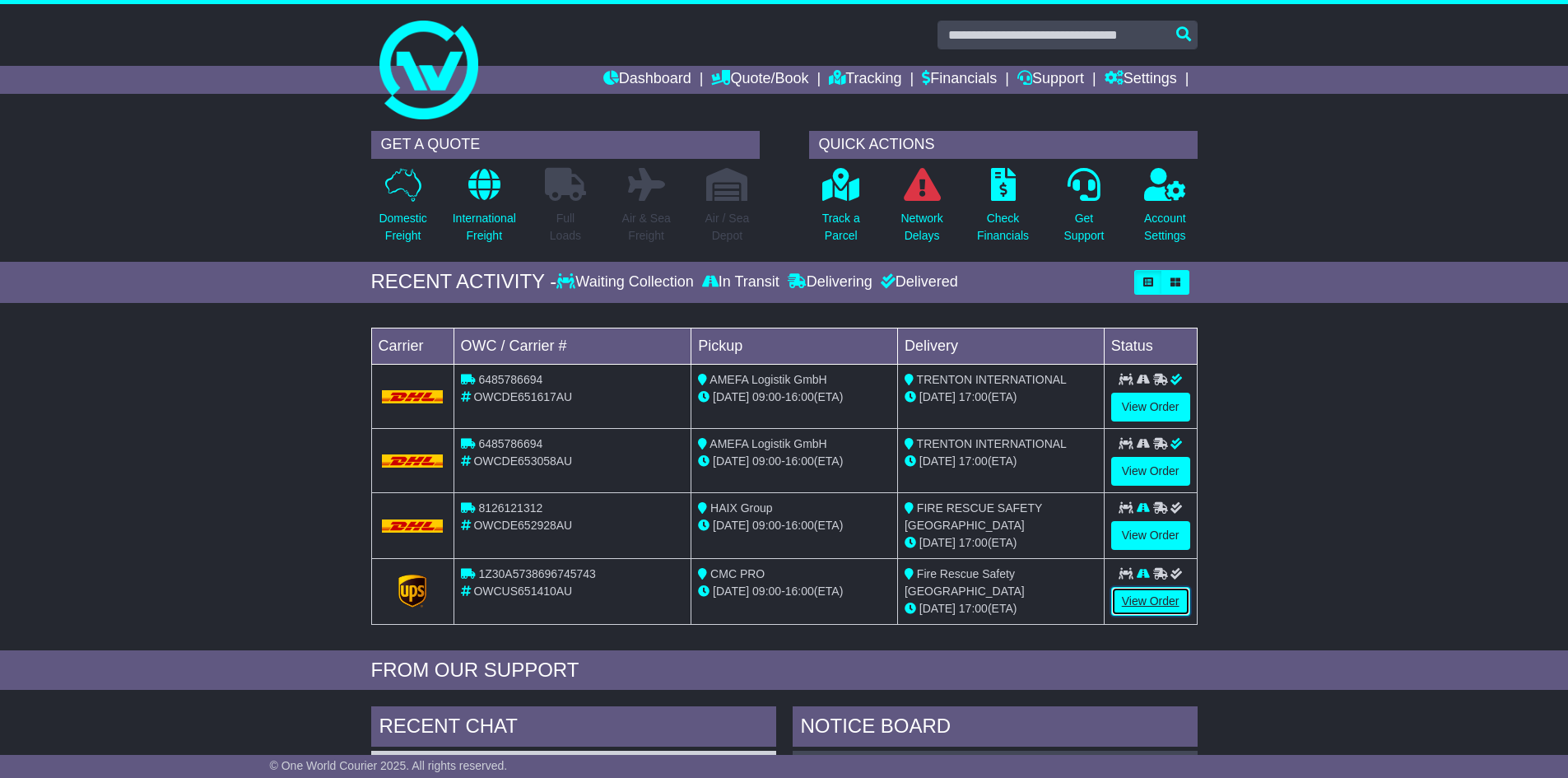
click at [1167, 600] on link "View Order" at bounding box center [1151, 601] width 79 height 29
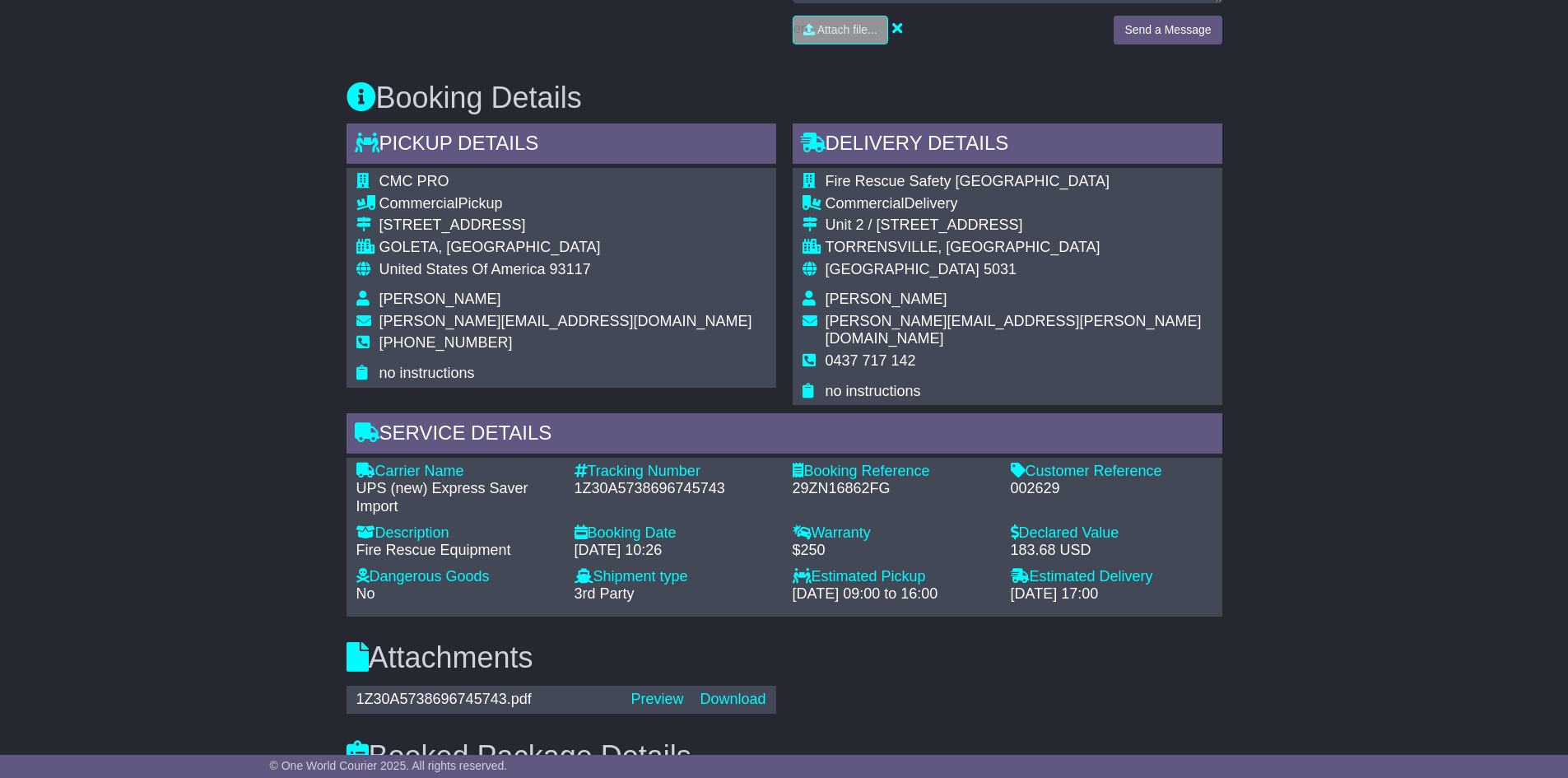
scroll to position [905, 0]
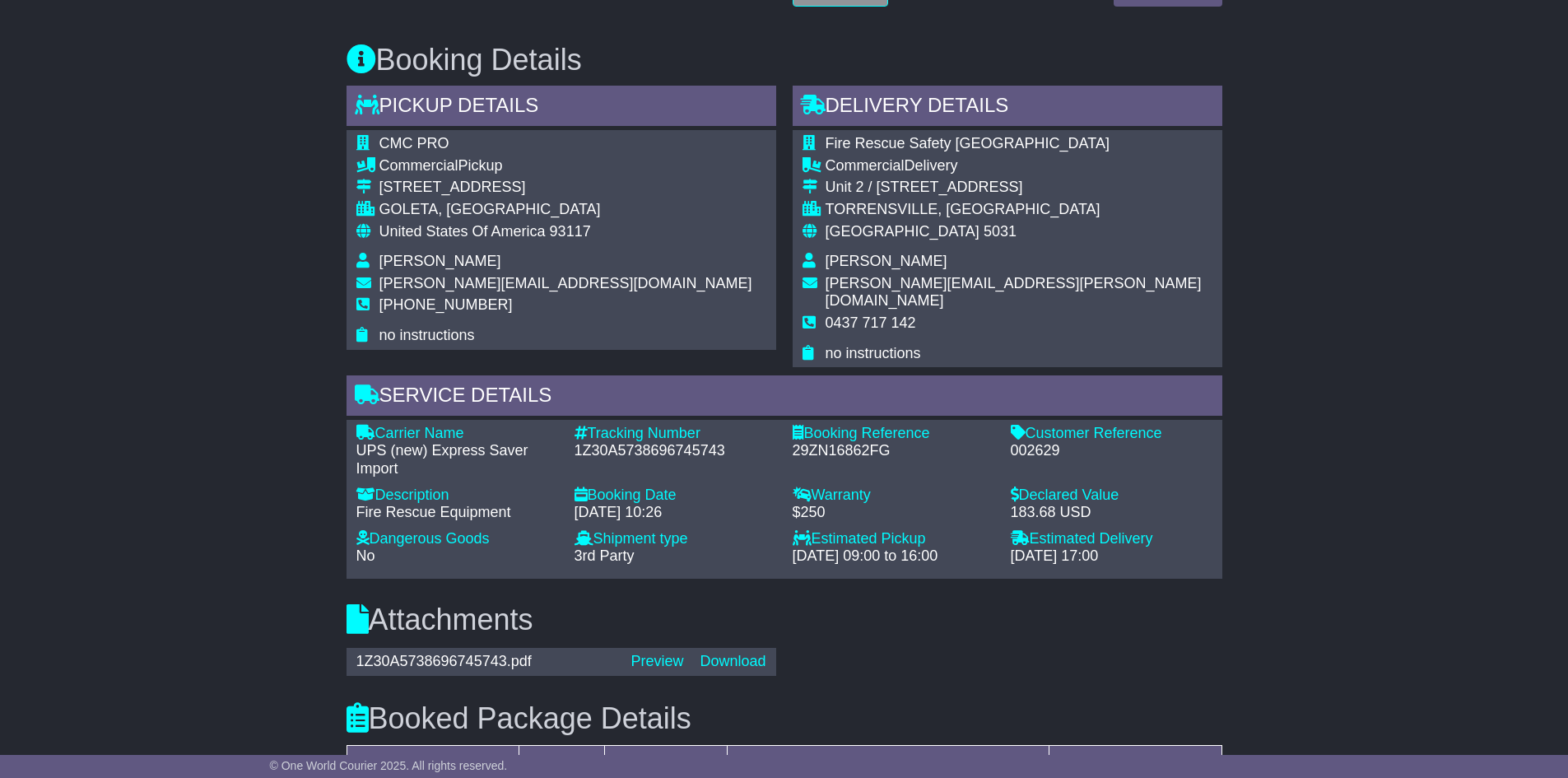
click at [715, 677] on div "Booked Package Details (nonstackable) Type Qty. Weight Dimensions (L x W x H) V…" at bounding box center [784, 774] width 893 height 194
click at [716, 653] on div "1Z30A5738696745743.pdf [GEOGRAPHIC_DATA] Download" at bounding box center [561, 662] width 429 height 28
click at [718, 652] on link "Download" at bounding box center [732, 661] width 66 height 17
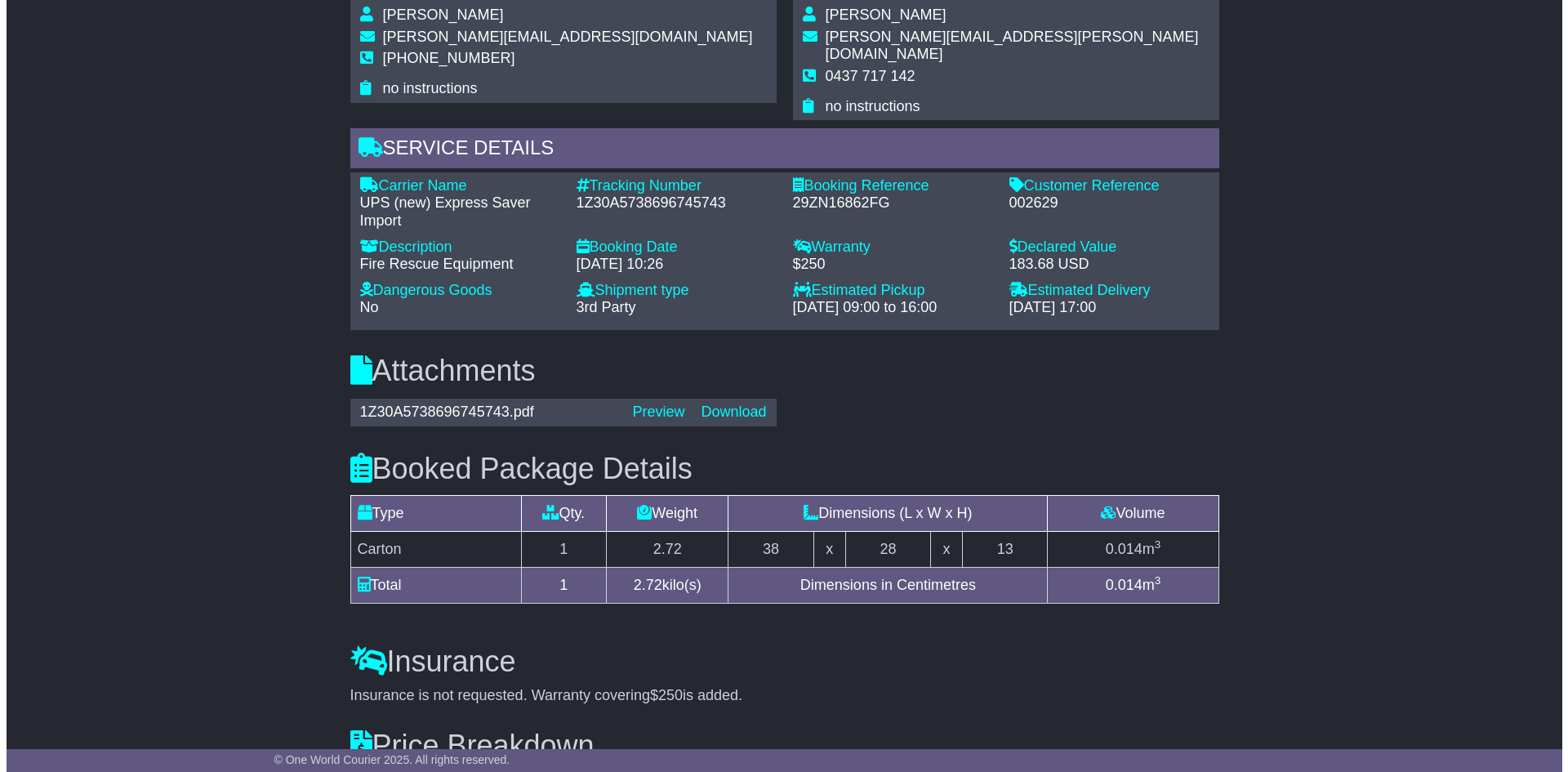
scroll to position [1436, 0]
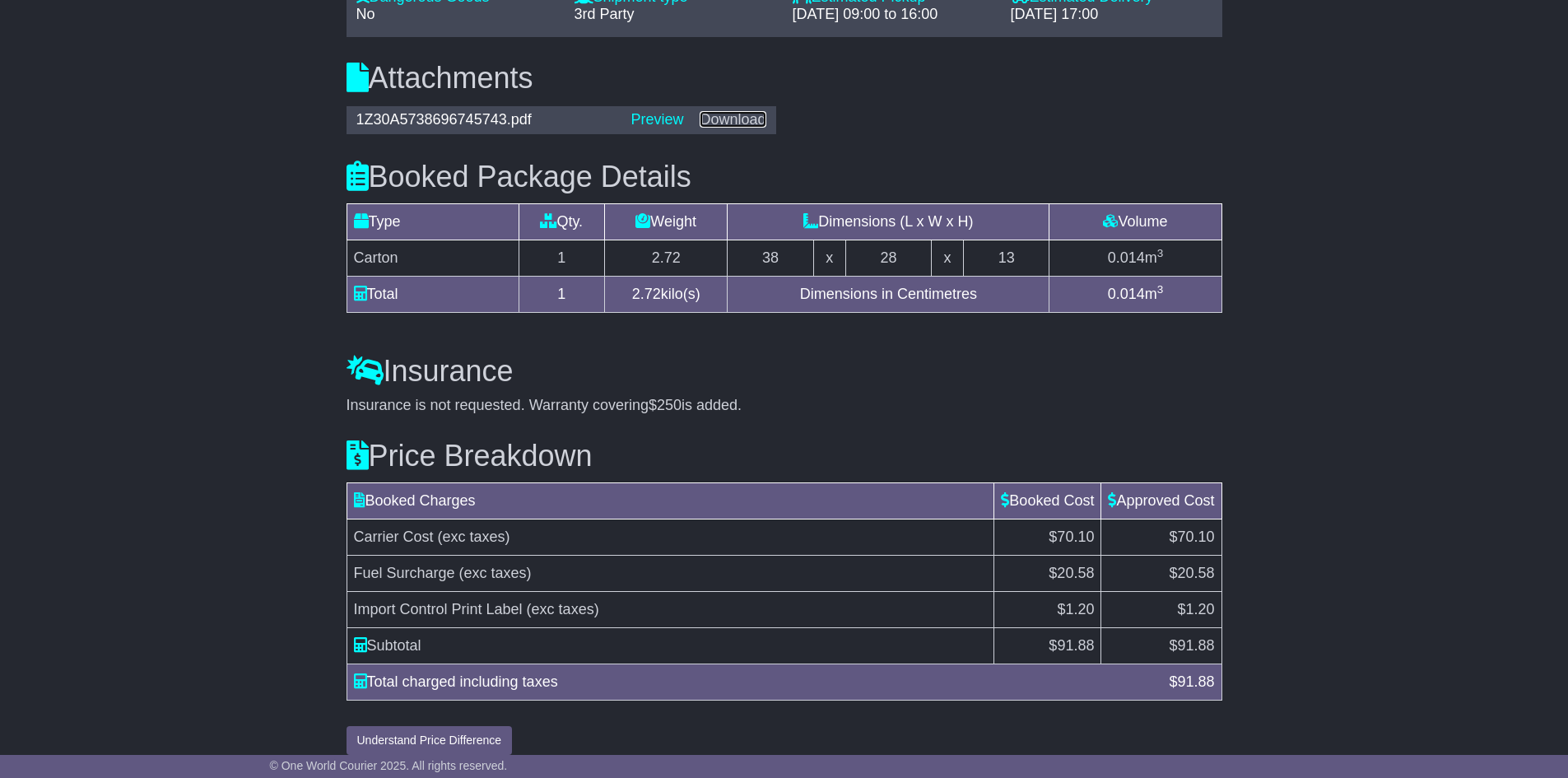
click at [722, 111] on link "Download" at bounding box center [732, 120] width 66 height 17
click at [454, 727] on button "Understand Price Difference" at bounding box center [429, 740] width 166 height 29
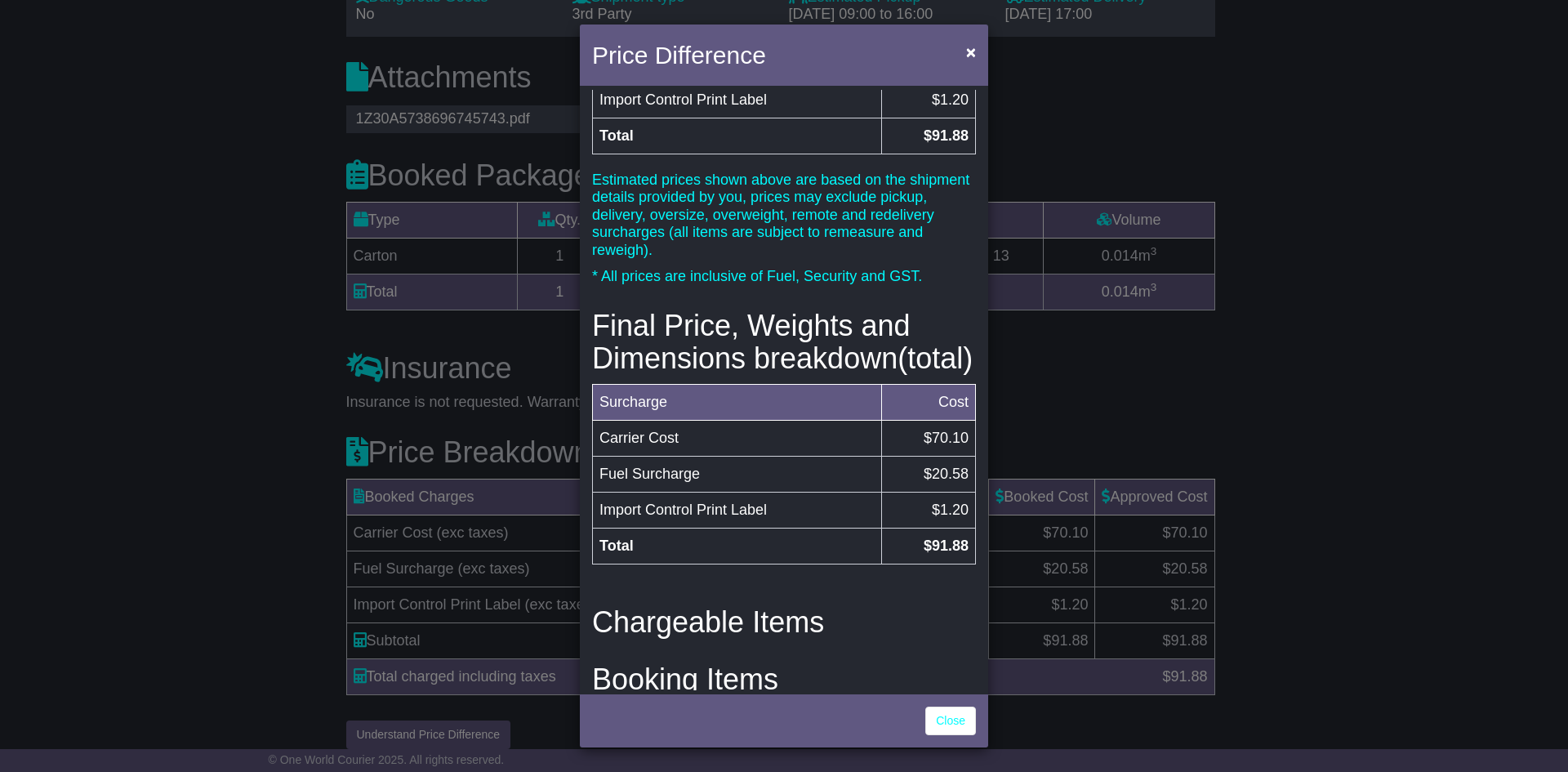
scroll to position [245, 0]
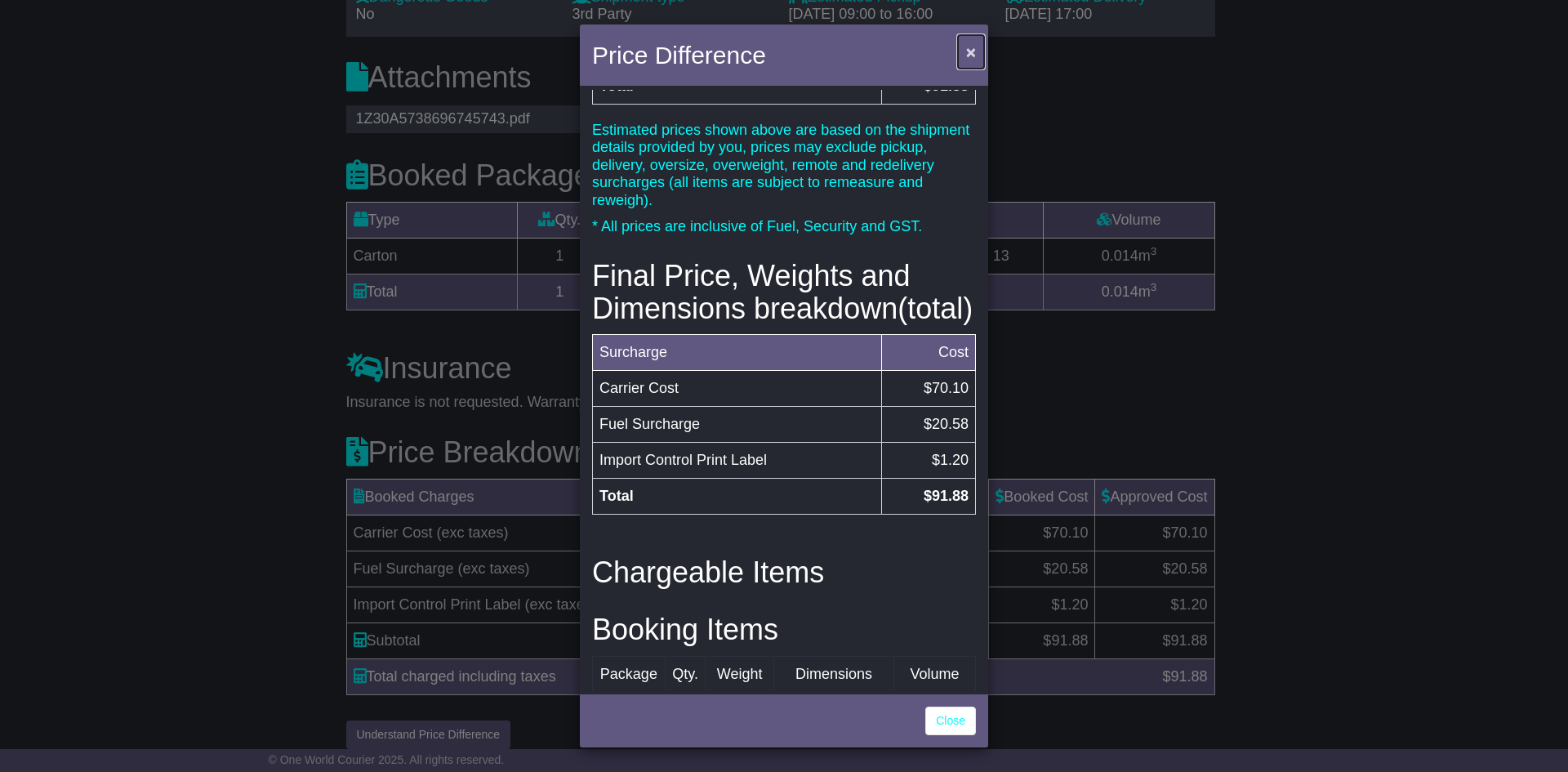
click at [977, 52] on button "×" at bounding box center [971, 52] width 26 height 34
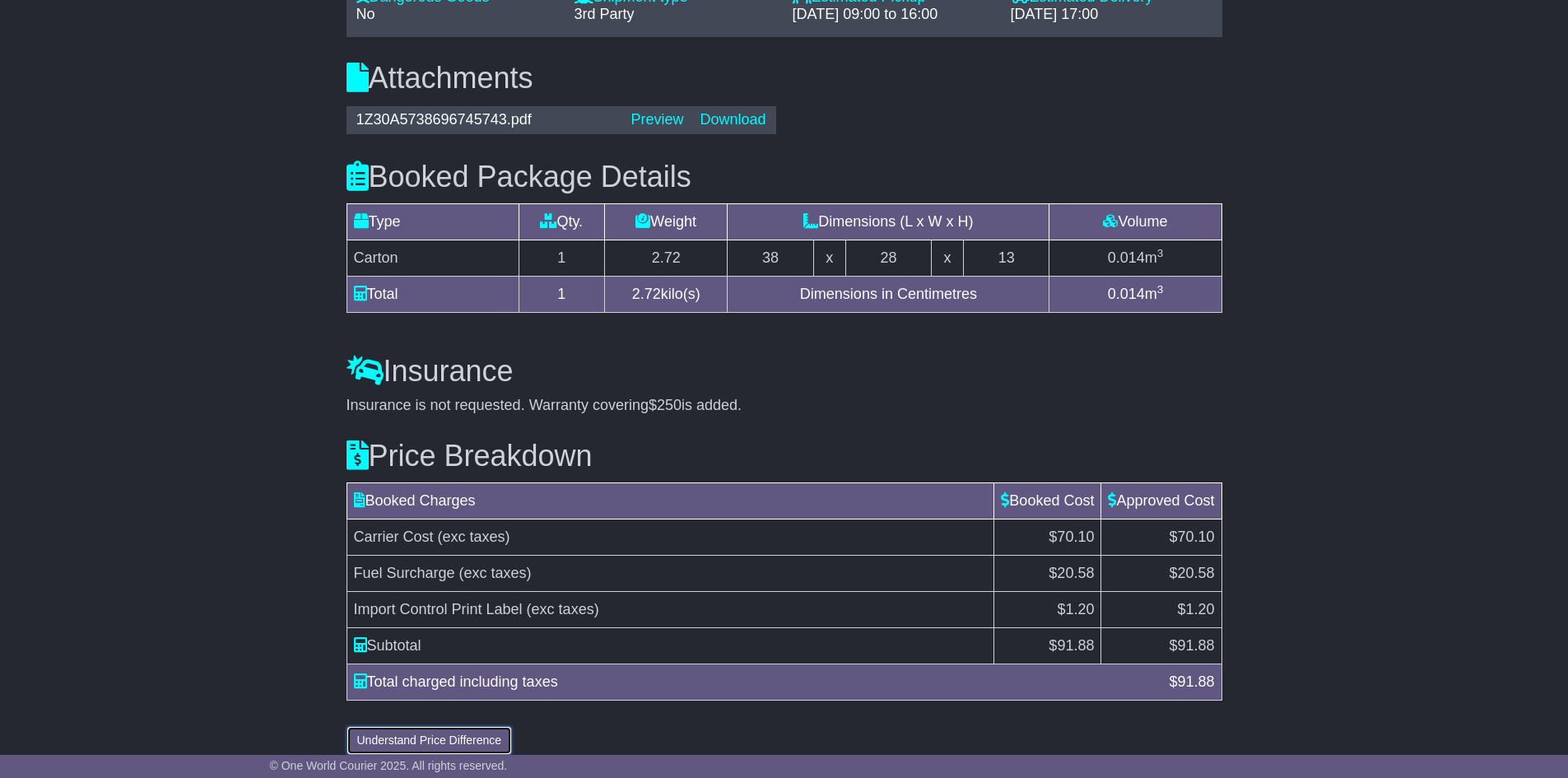
click at [452, 726] on button "Understand Price Difference" at bounding box center [429, 740] width 166 height 29
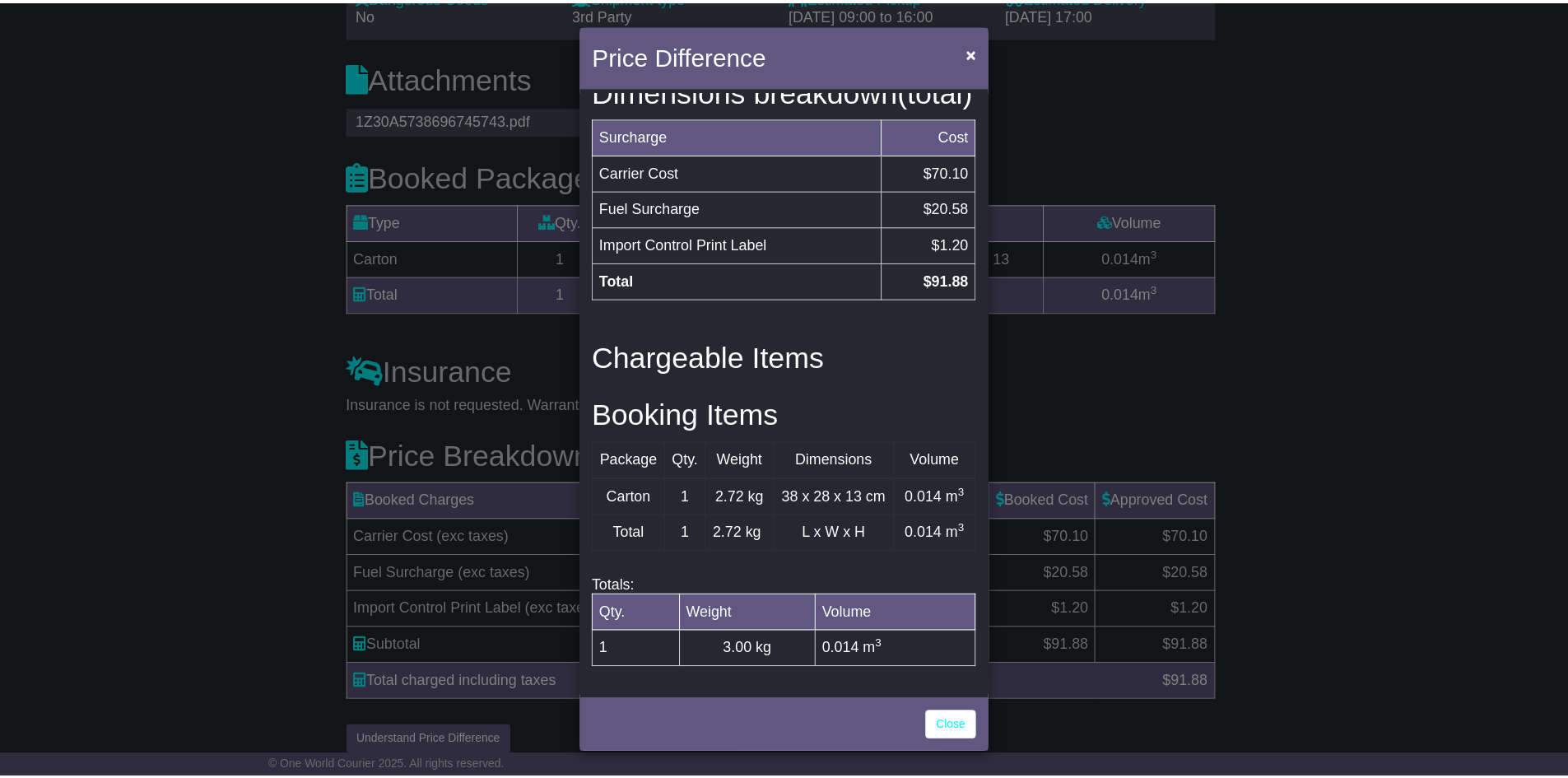
scroll to position [382, 0]
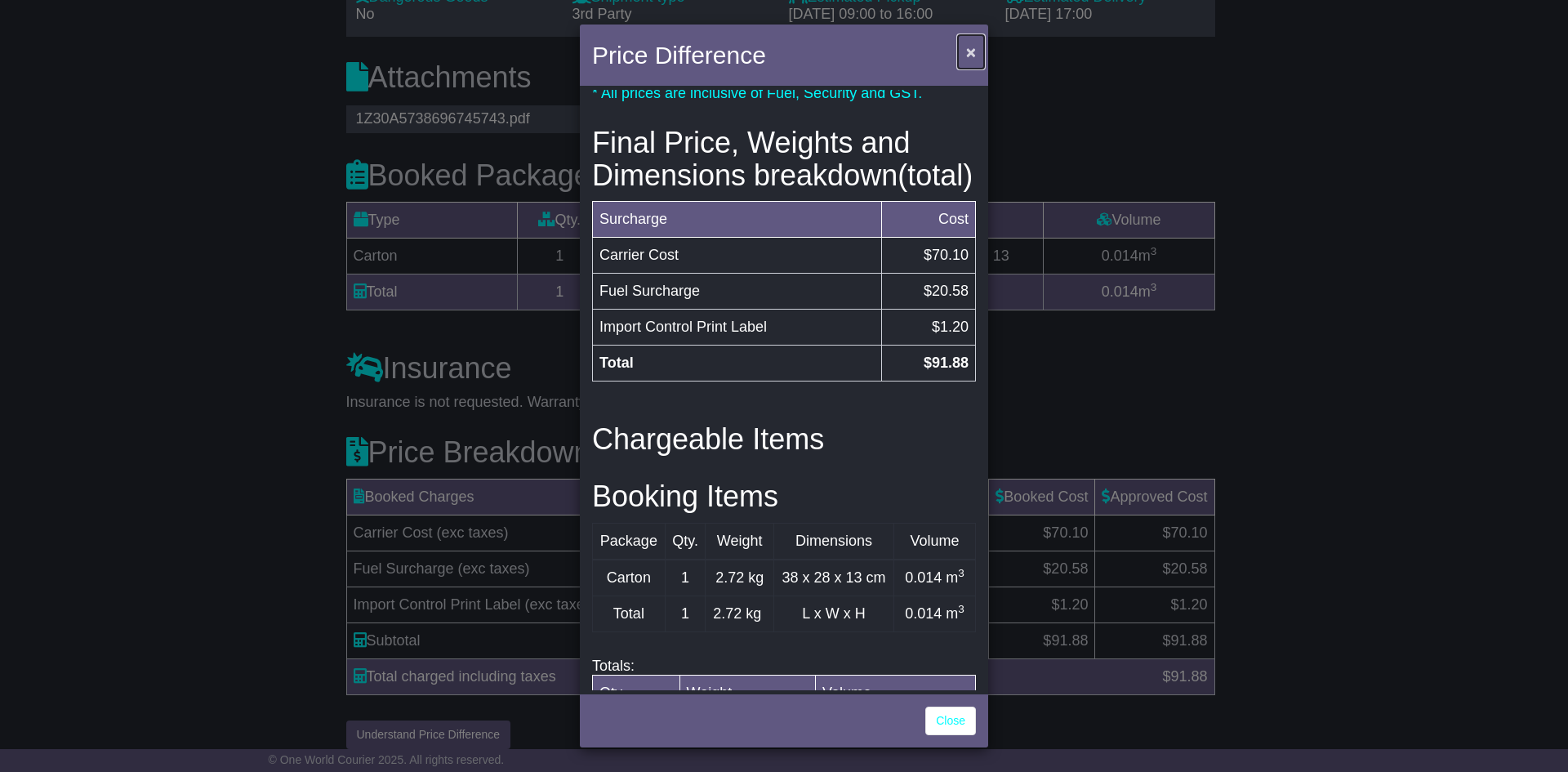
click at [975, 47] on span "×" at bounding box center [971, 52] width 10 height 19
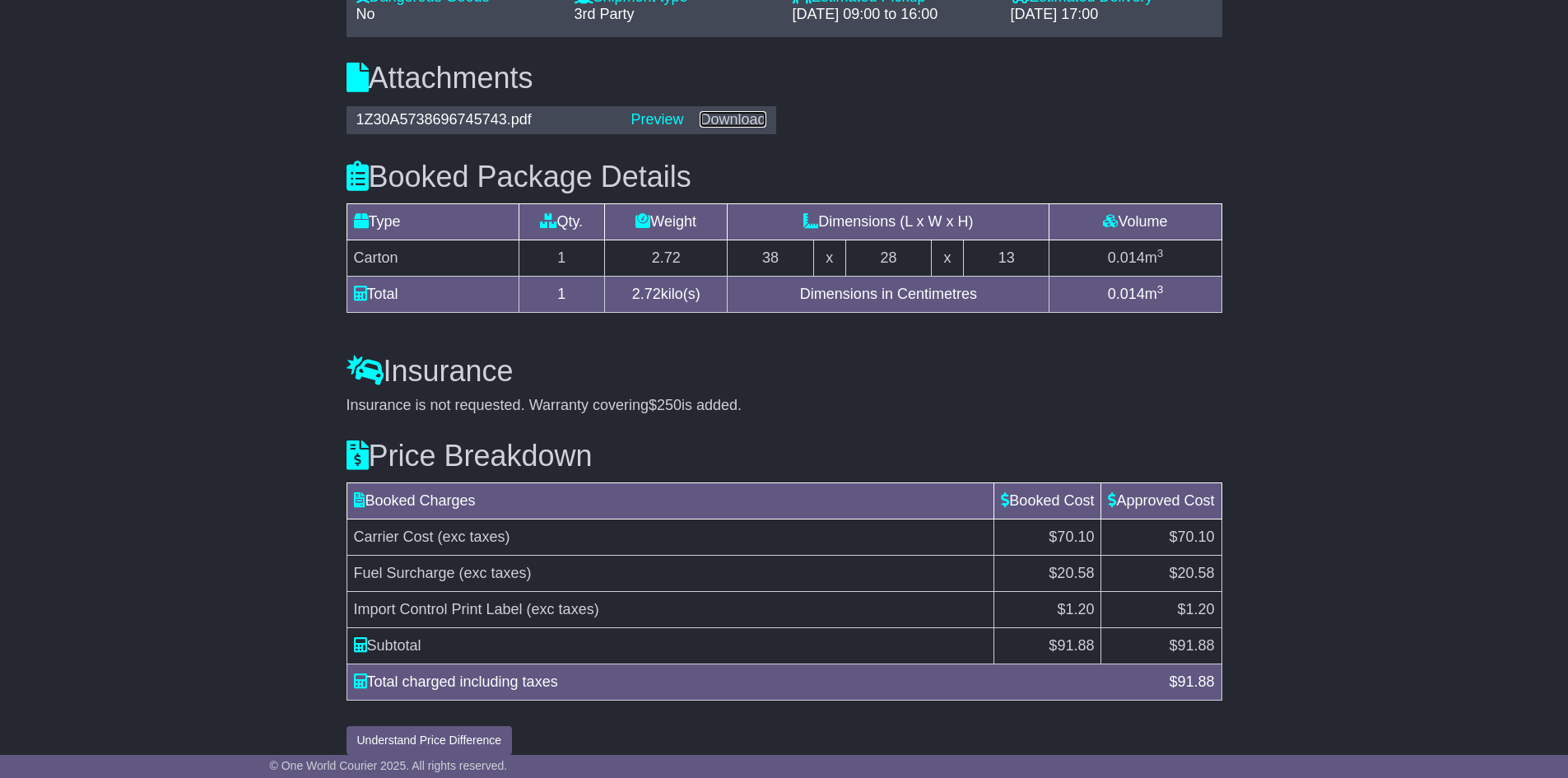
click at [750, 111] on link "Download" at bounding box center [732, 120] width 66 height 17
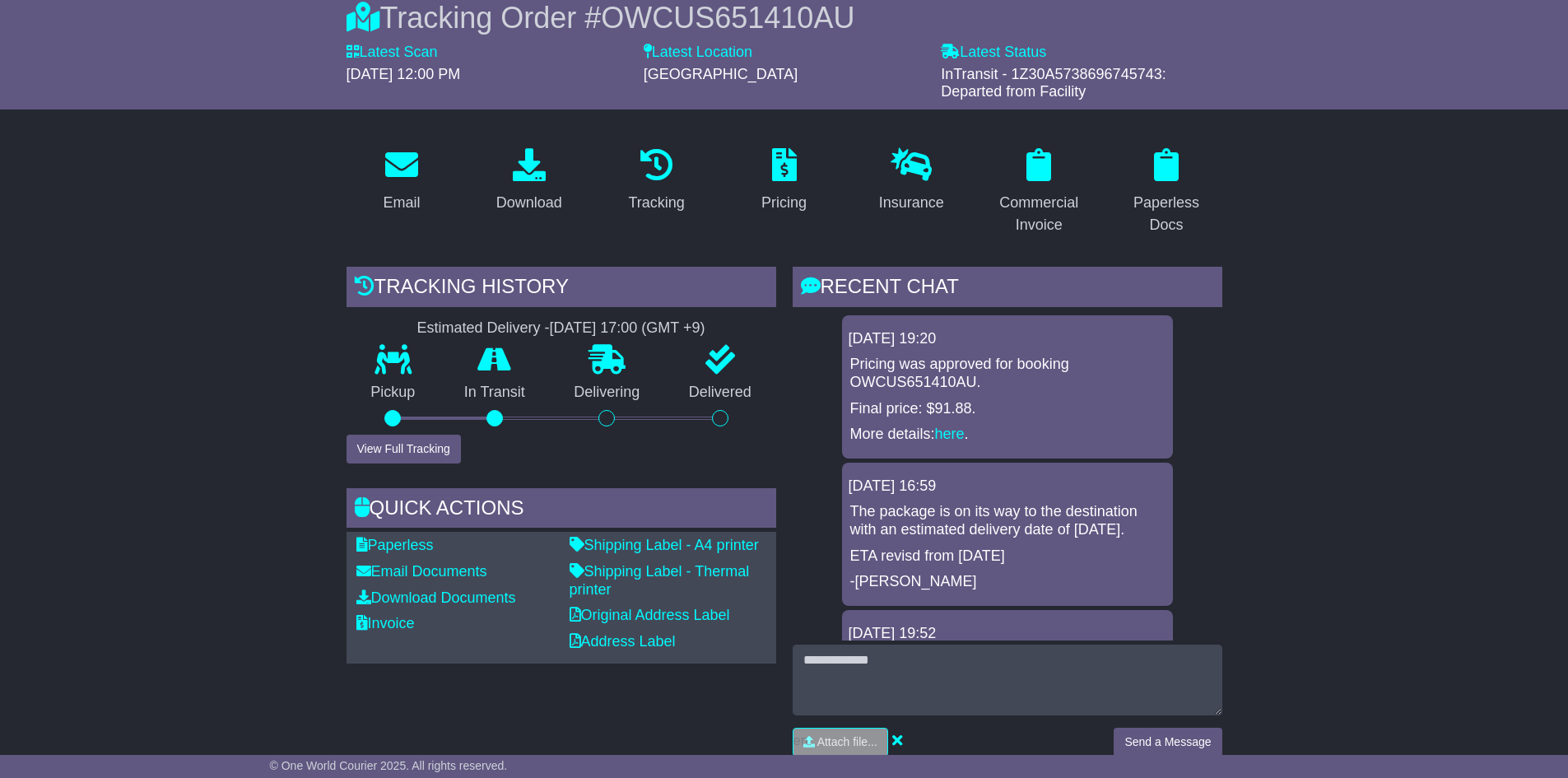
scroll to position [0, 0]
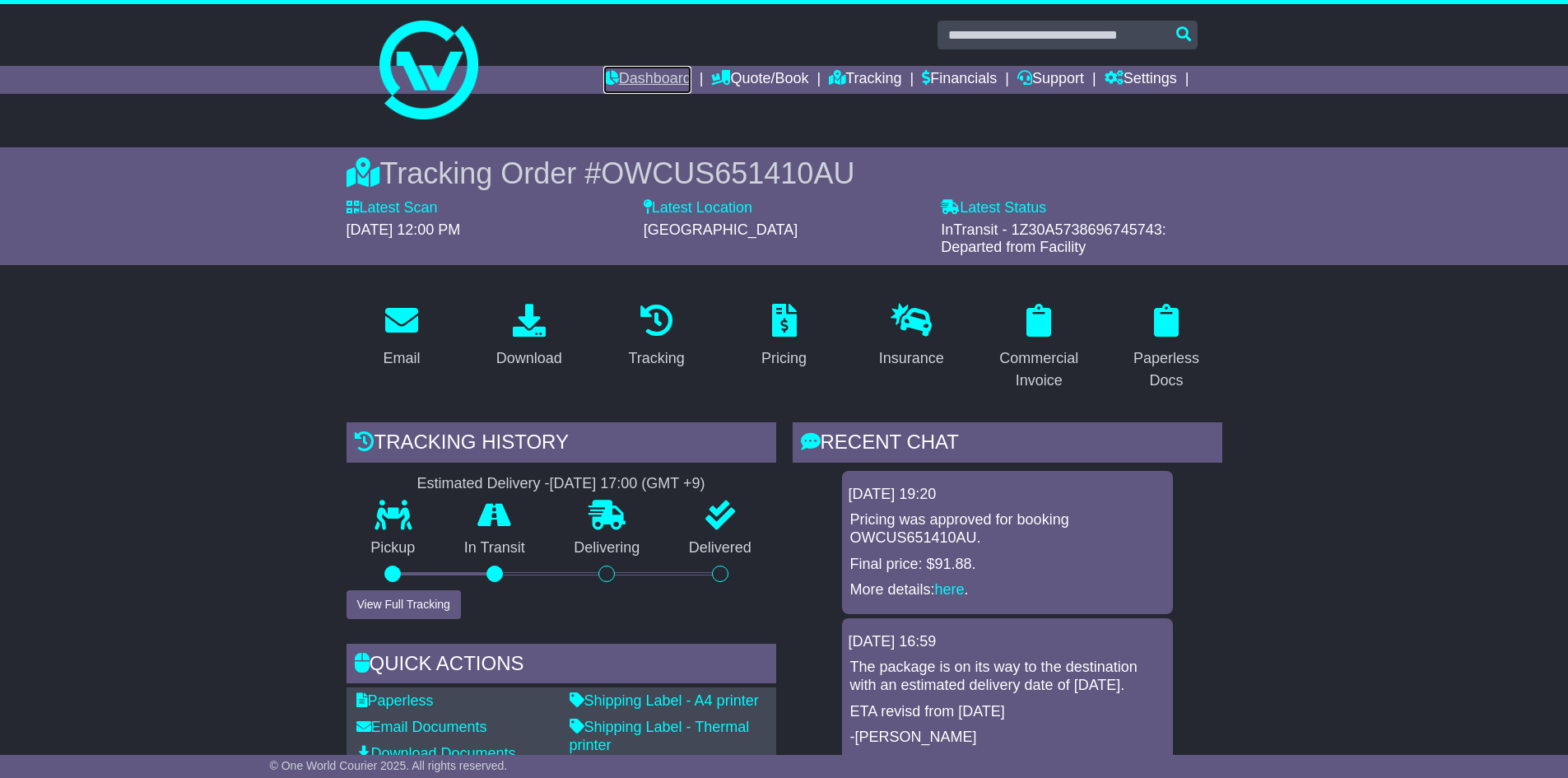
click at [636, 73] on link "Dashboard" at bounding box center [647, 80] width 88 height 28
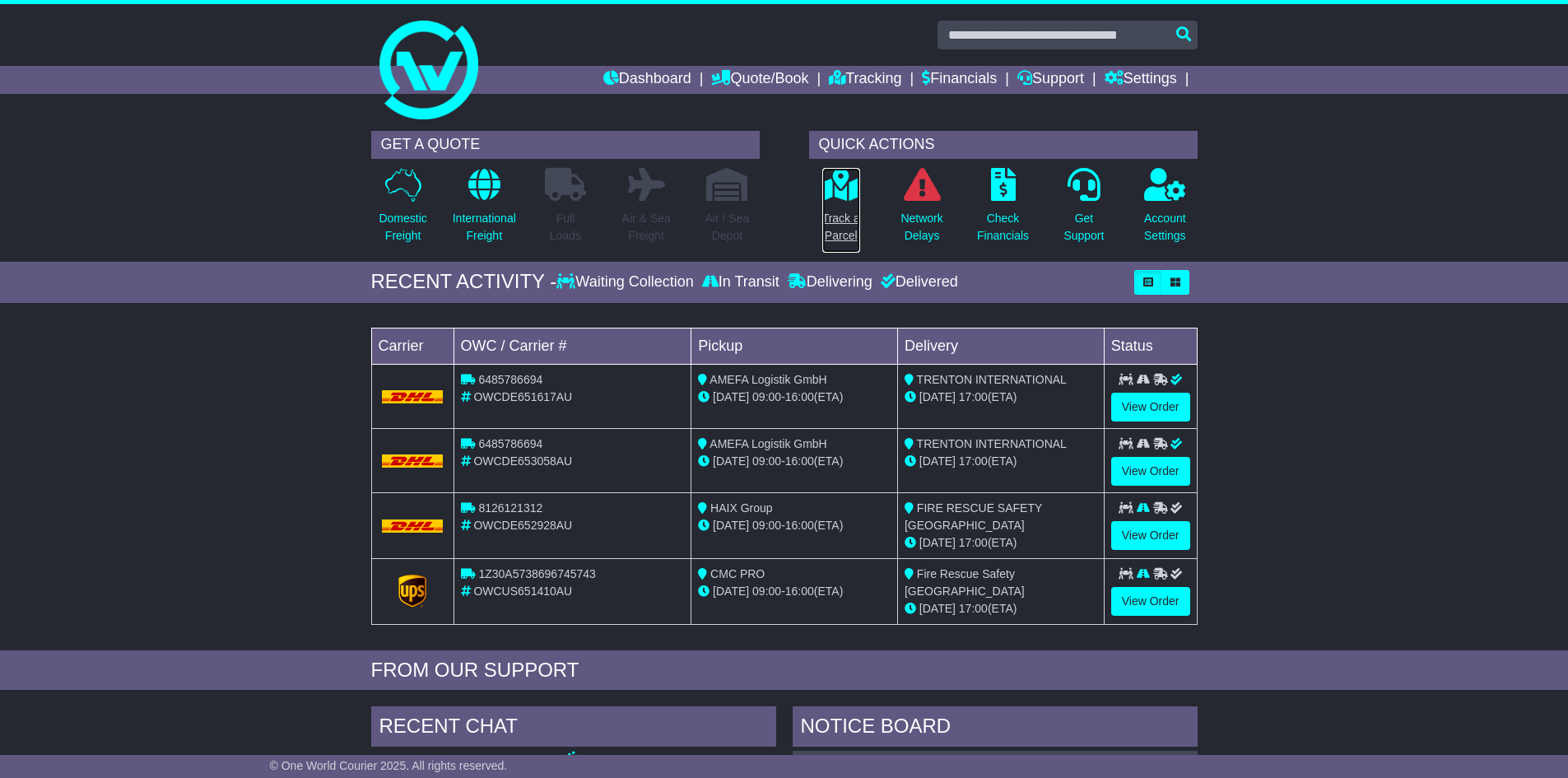
click at [846, 218] on p "Track a Parcel" at bounding box center [841, 227] width 38 height 35
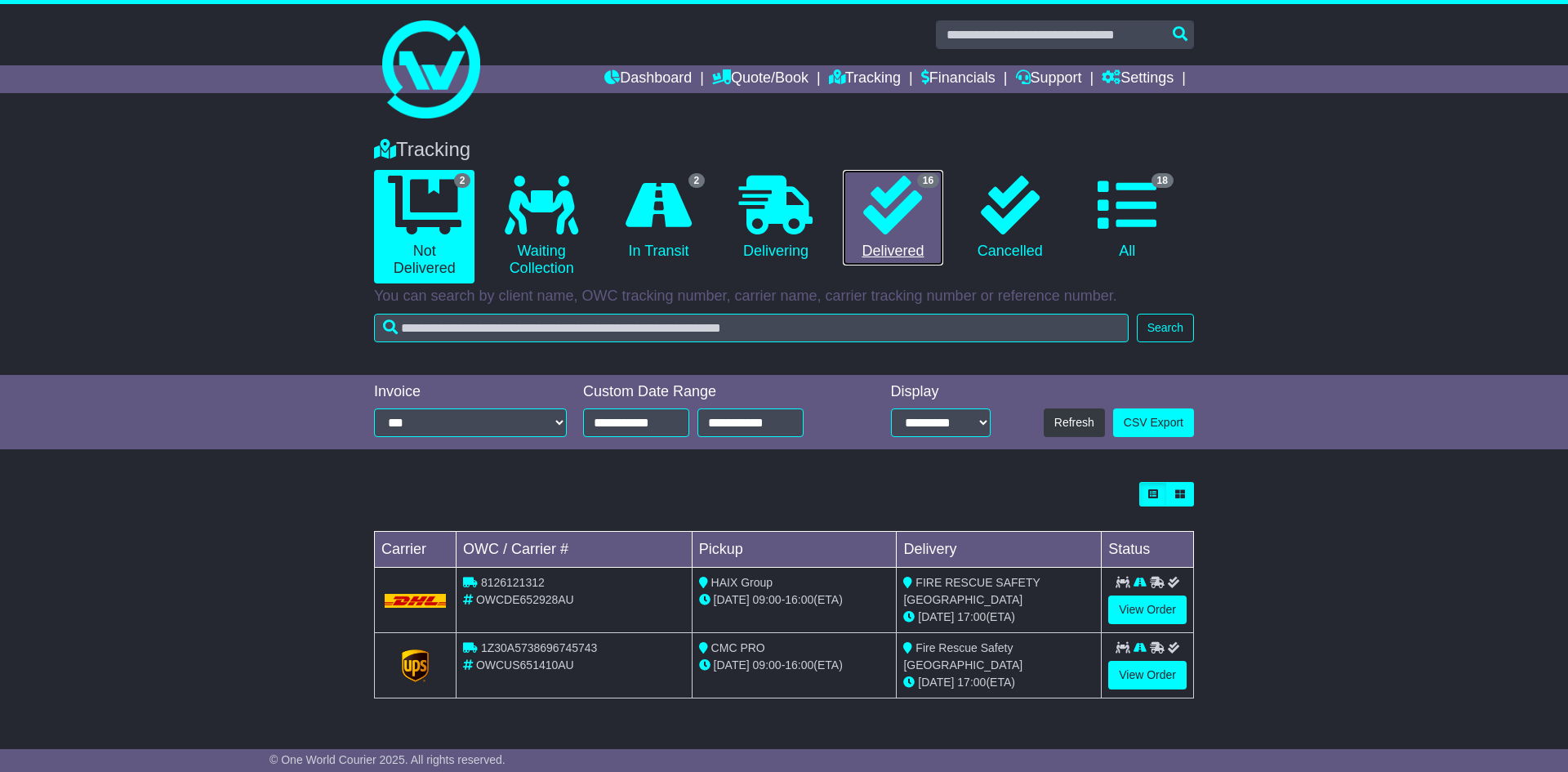
click at [902, 249] on link "16 Delivered" at bounding box center [893, 218] width 101 height 97
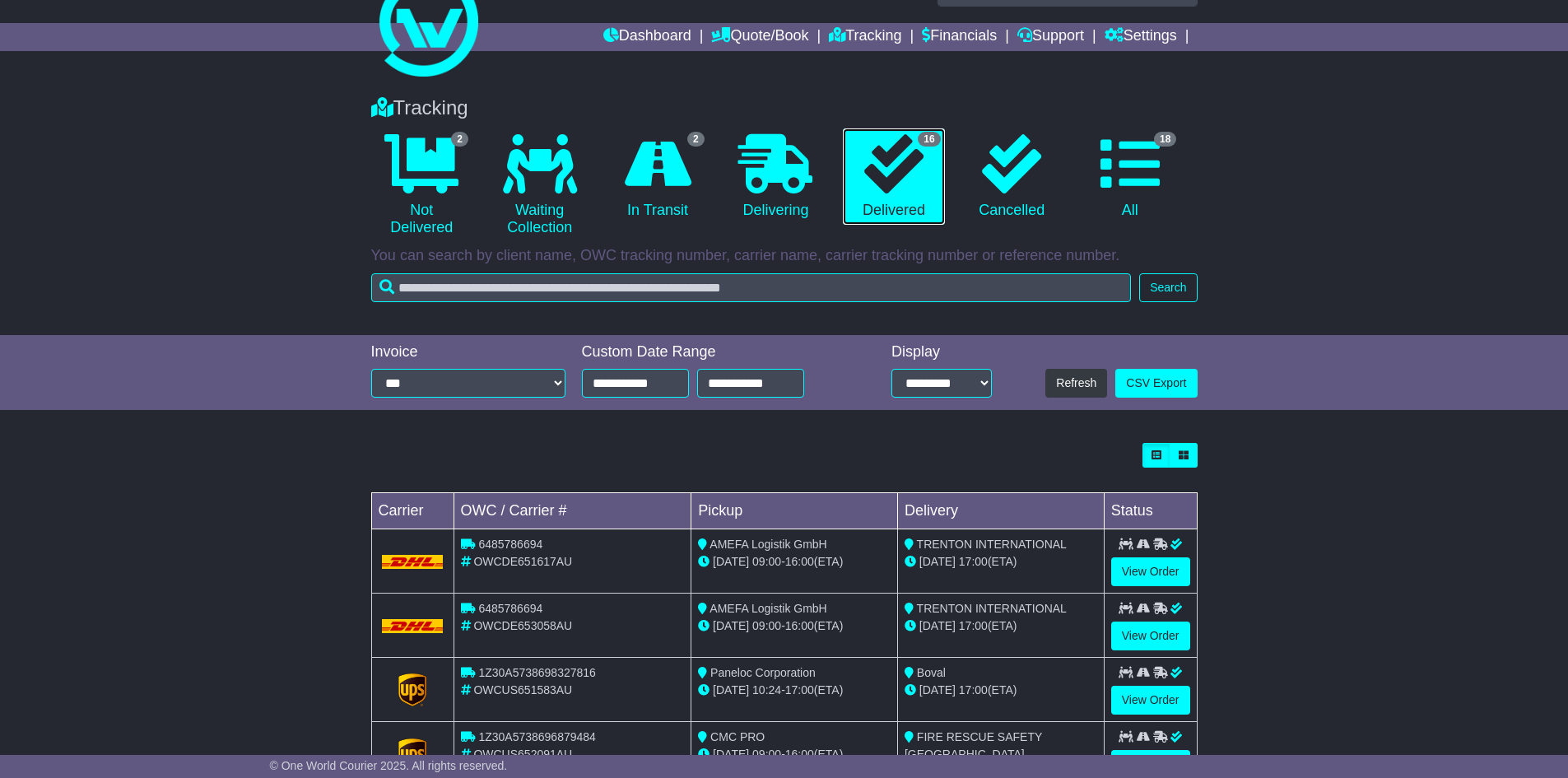
scroll to position [83, 0]
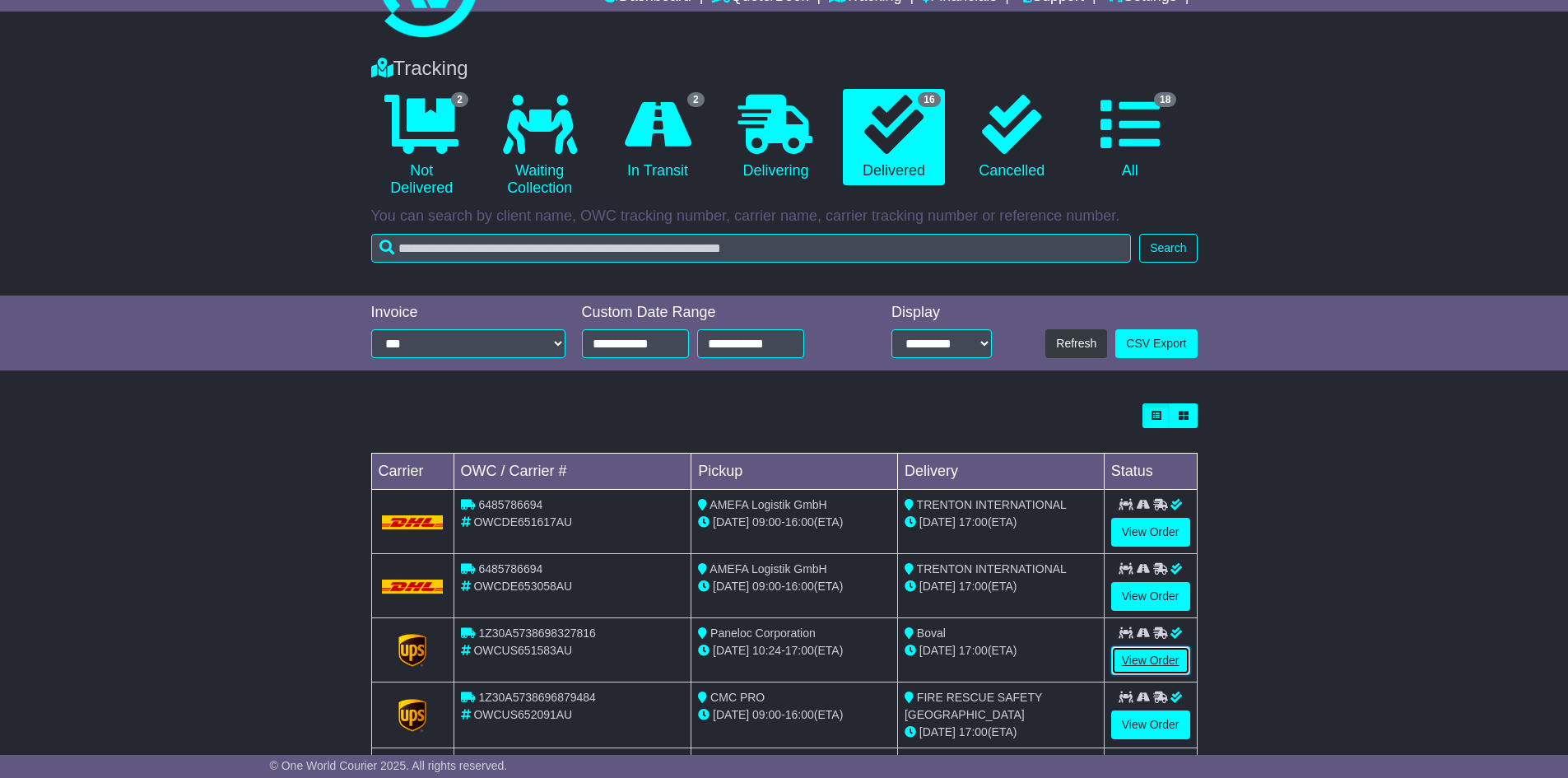
click at [1168, 659] on link "View Order" at bounding box center [1151, 660] width 79 height 29
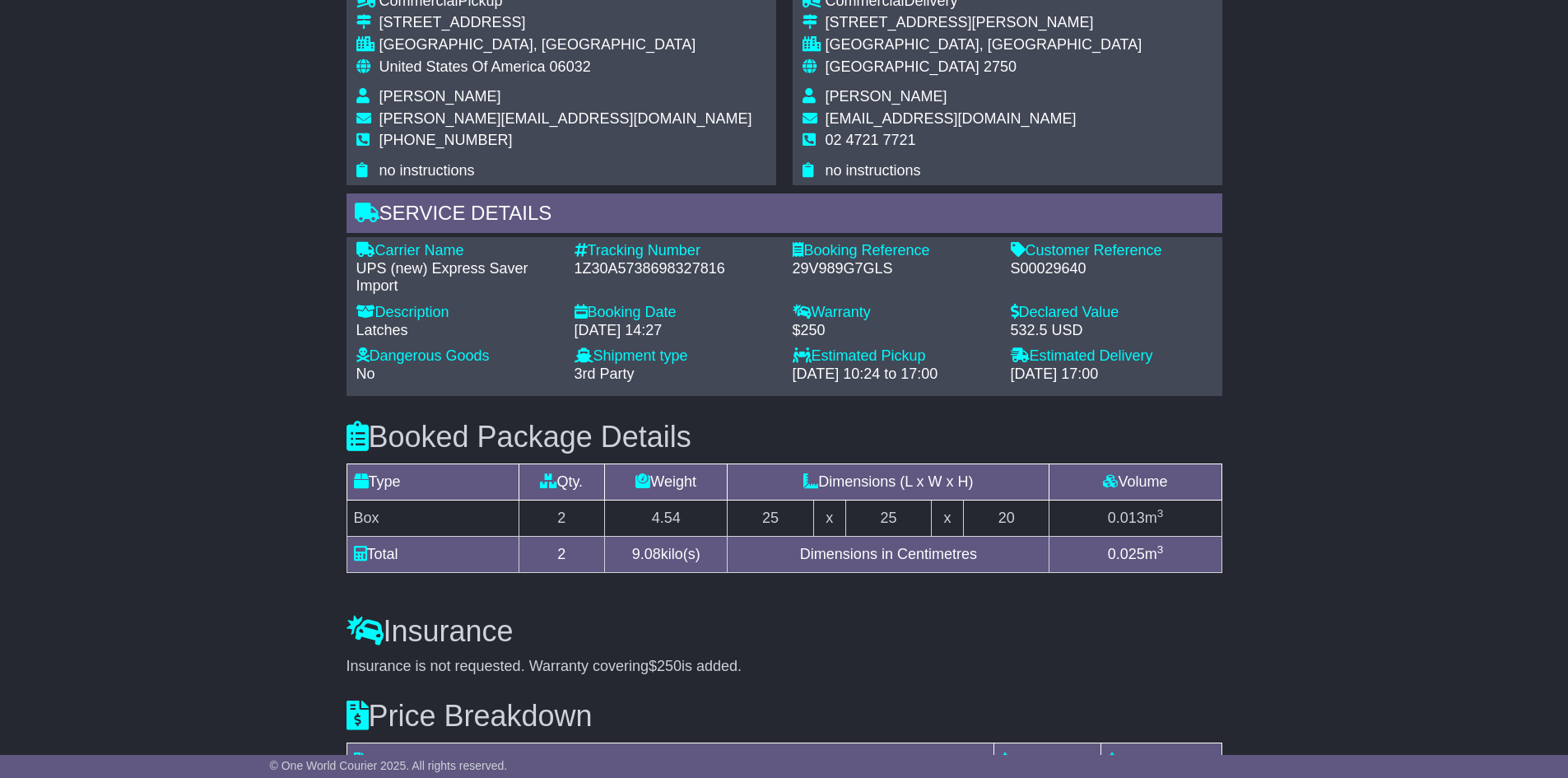
scroll to position [741, 0]
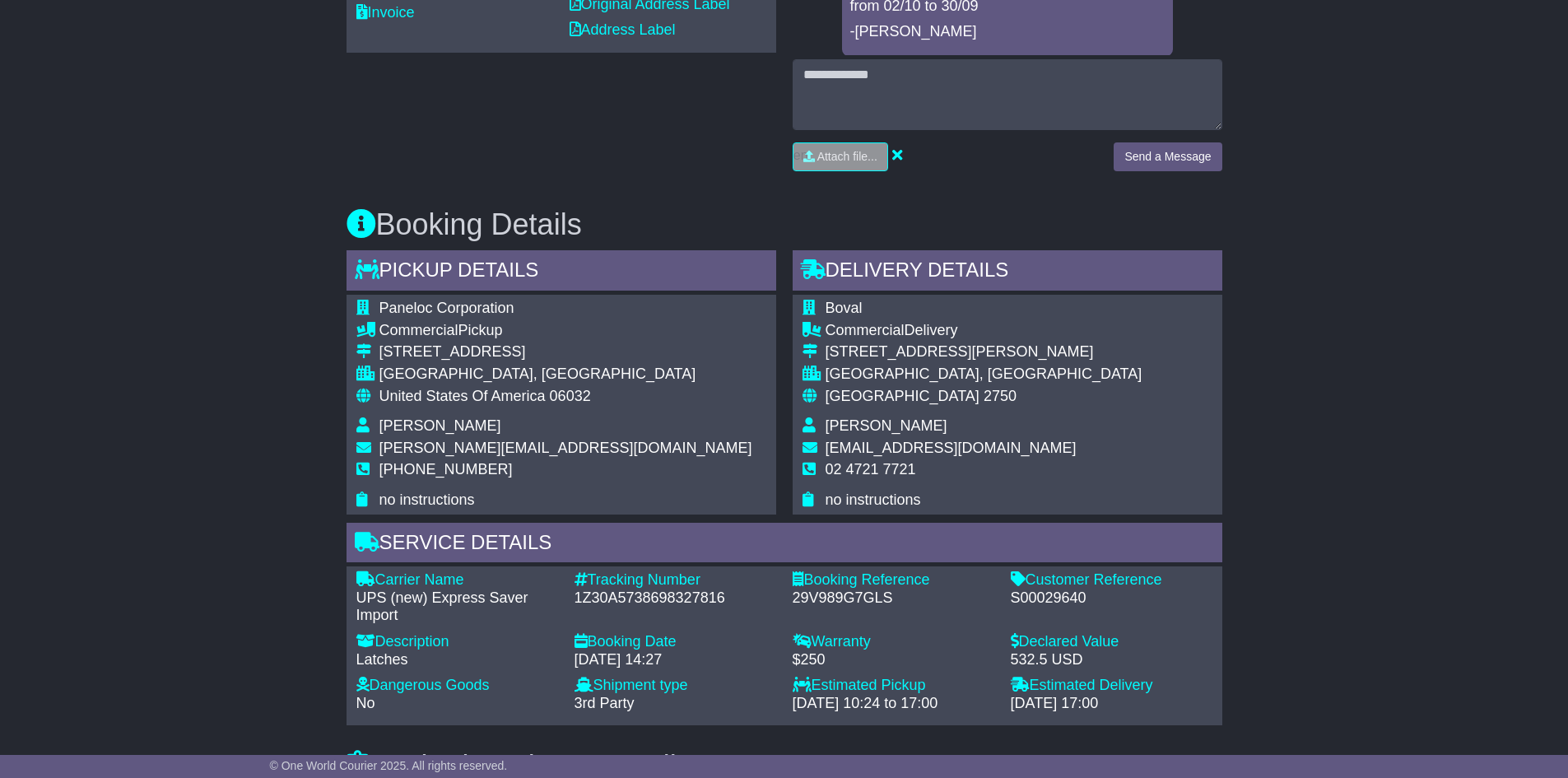
click at [1064, 602] on div "S00029640" at bounding box center [1111, 599] width 201 height 18
copy div "S00029640"
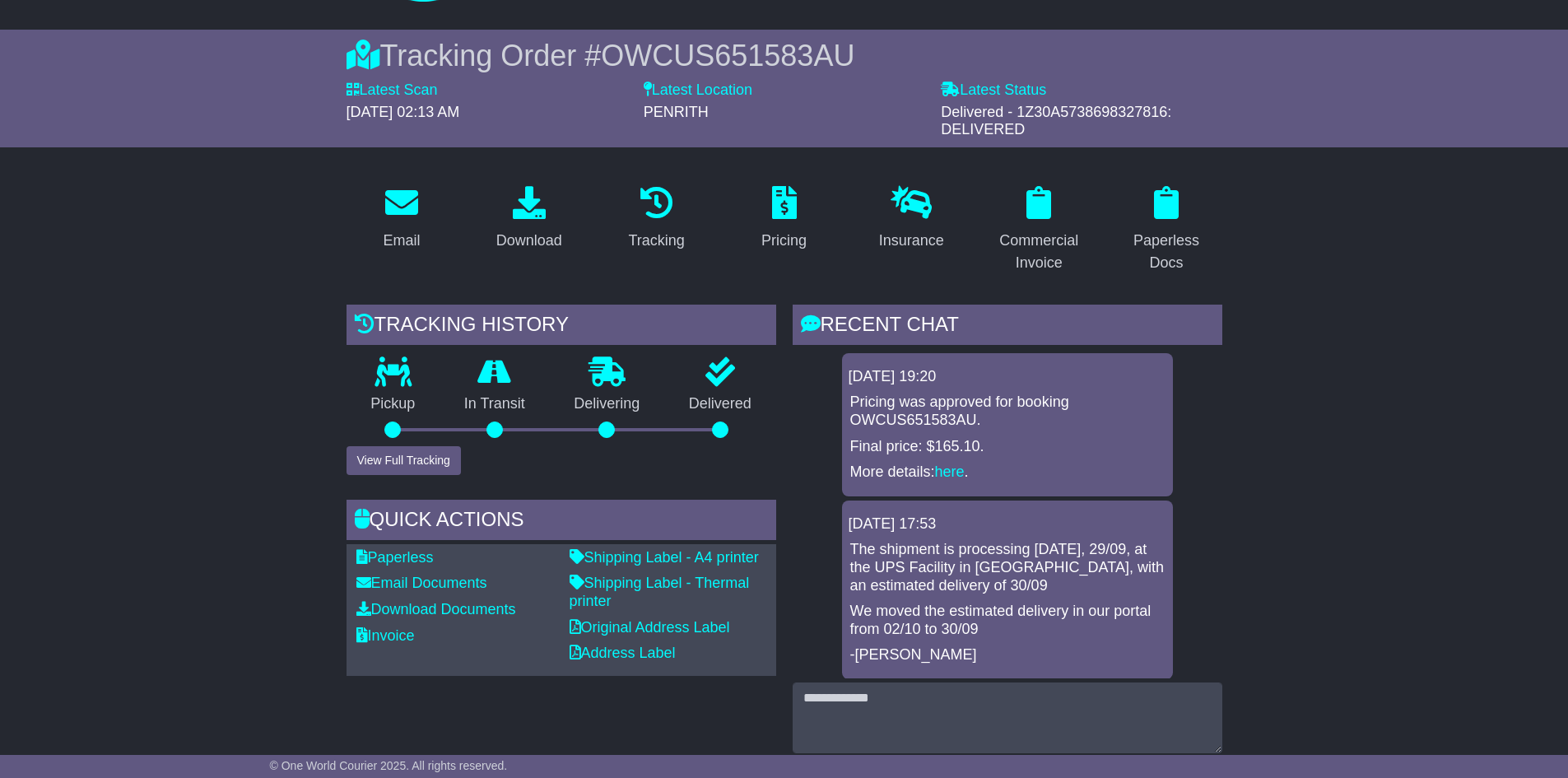
scroll to position [0, 0]
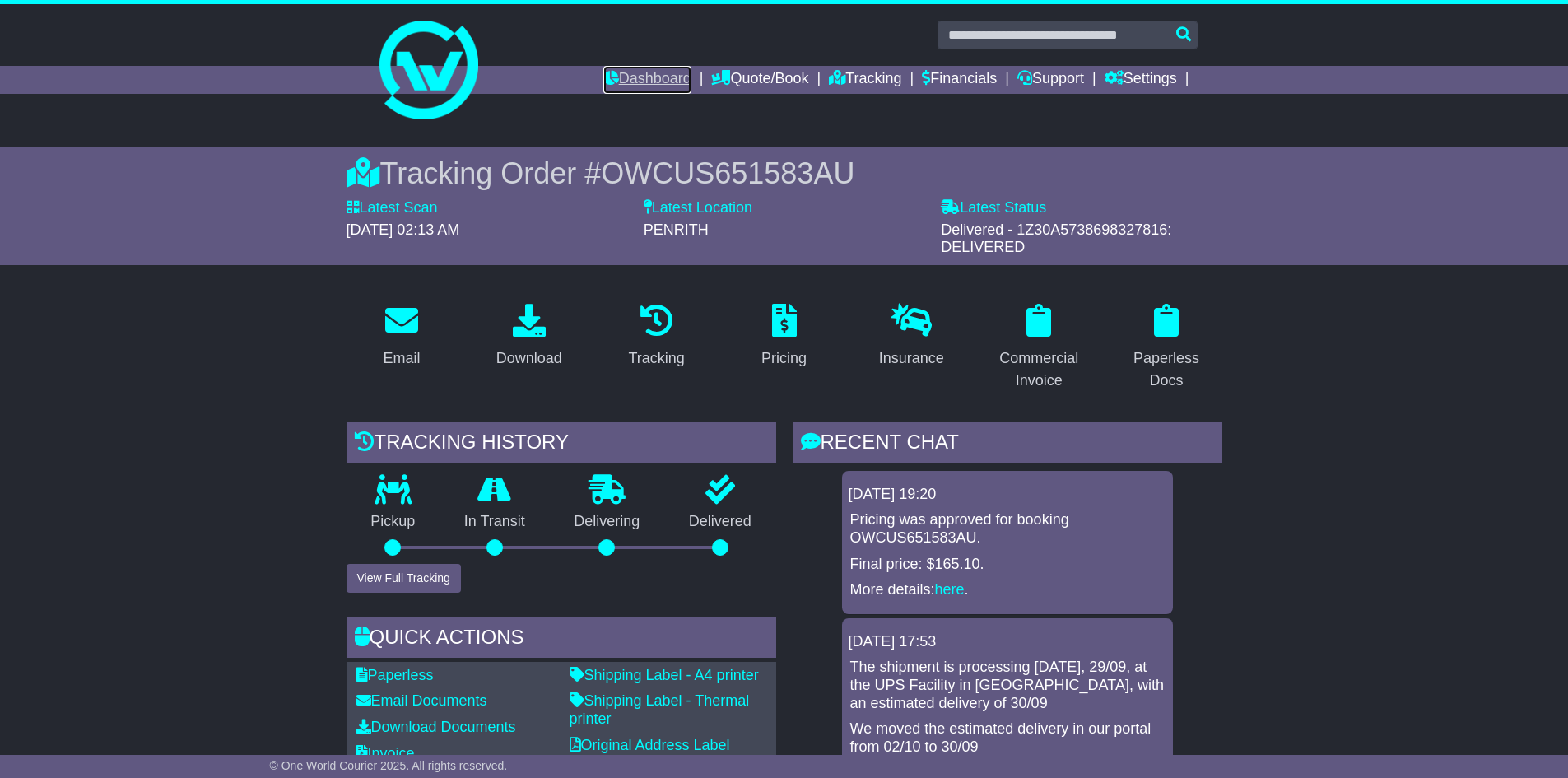
click at [617, 75] on link "Dashboard" at bounding box center [647, 80] width 88 height 28
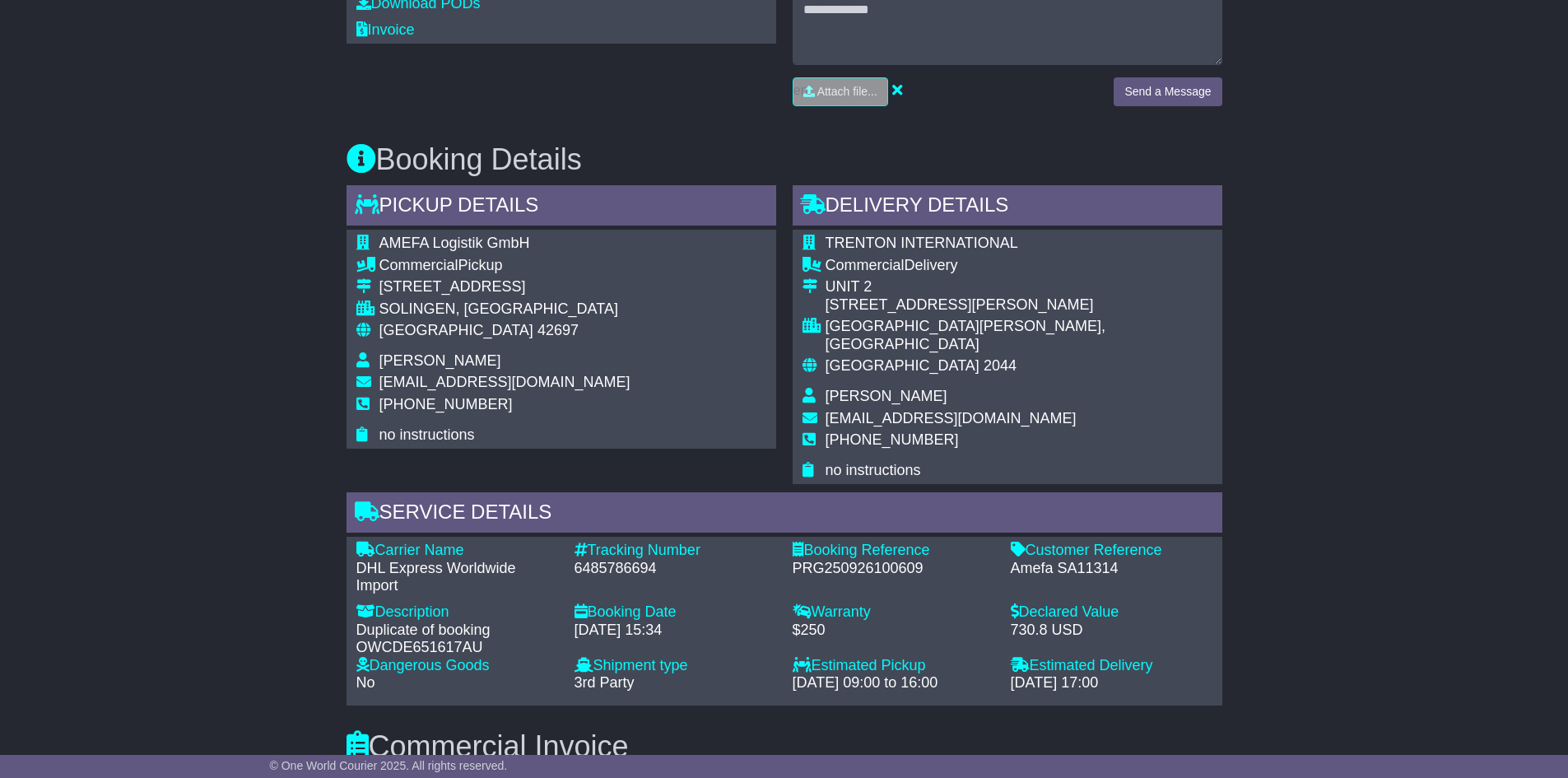
scroll to position [908, 0]
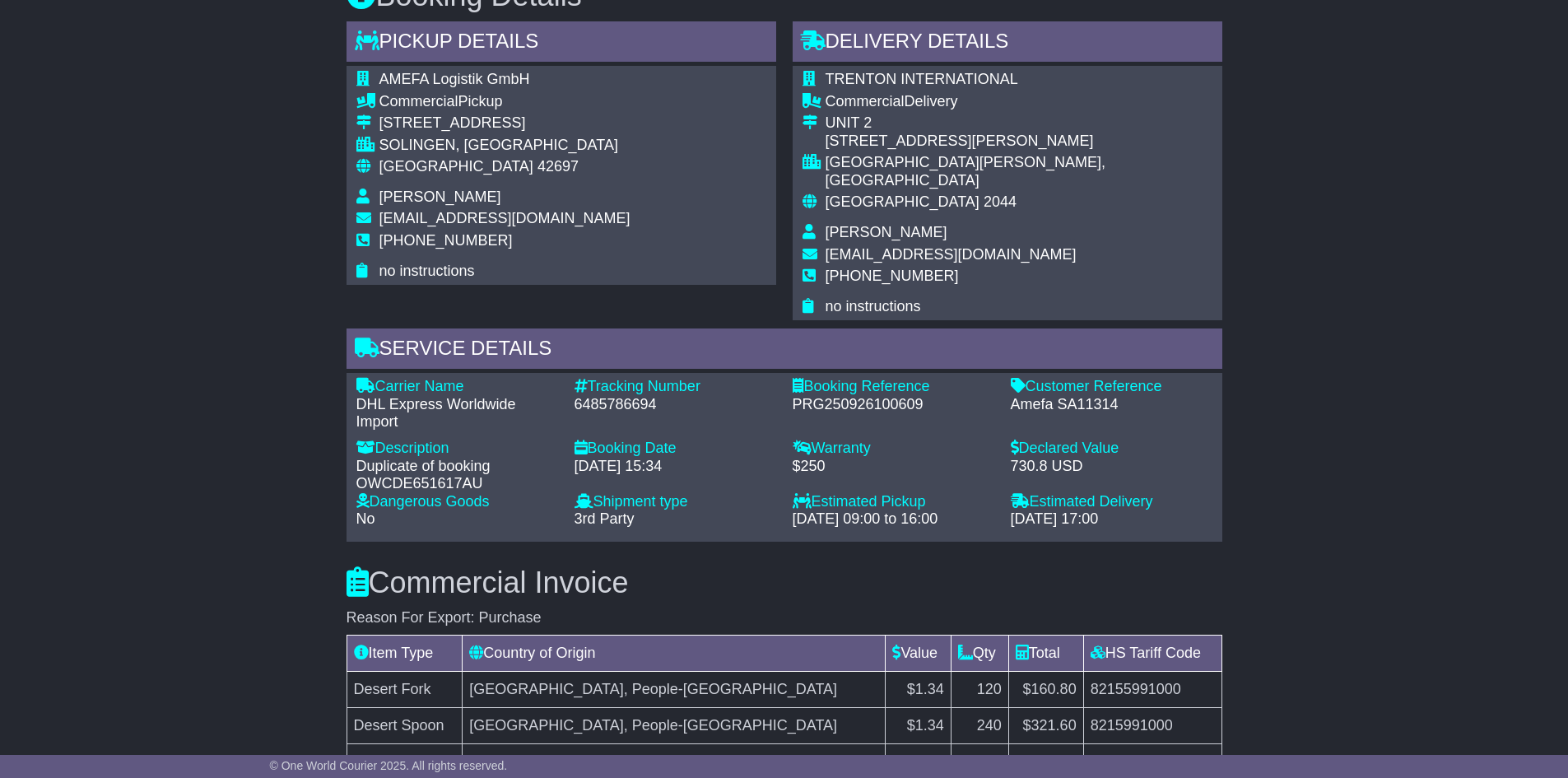
click at [1082, 396] on div "Amefa SA11314" at bounding box center [1111, 405] width 201 height 18
copy div "SA11314"
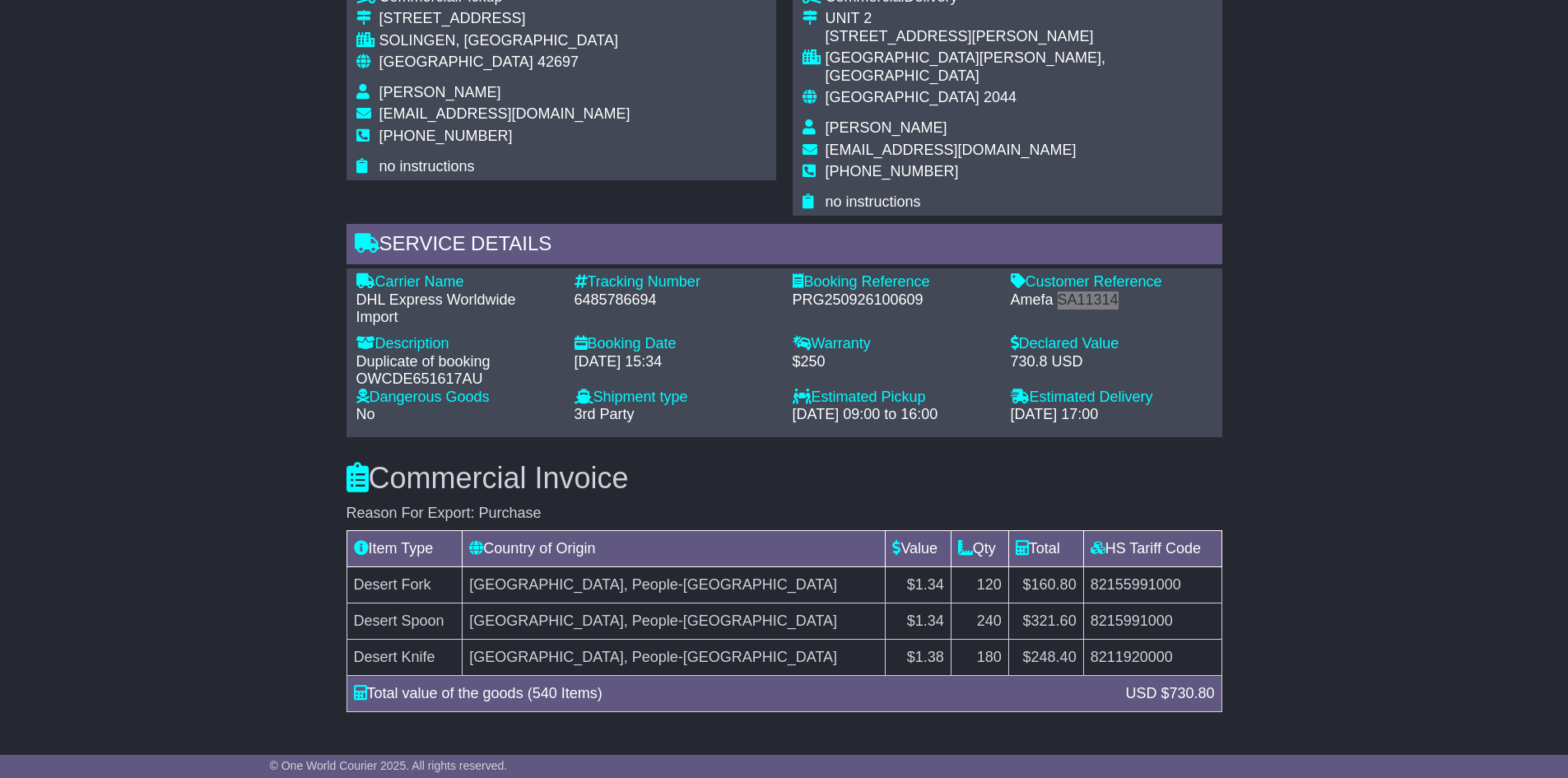
scroll to position [1155, 0]
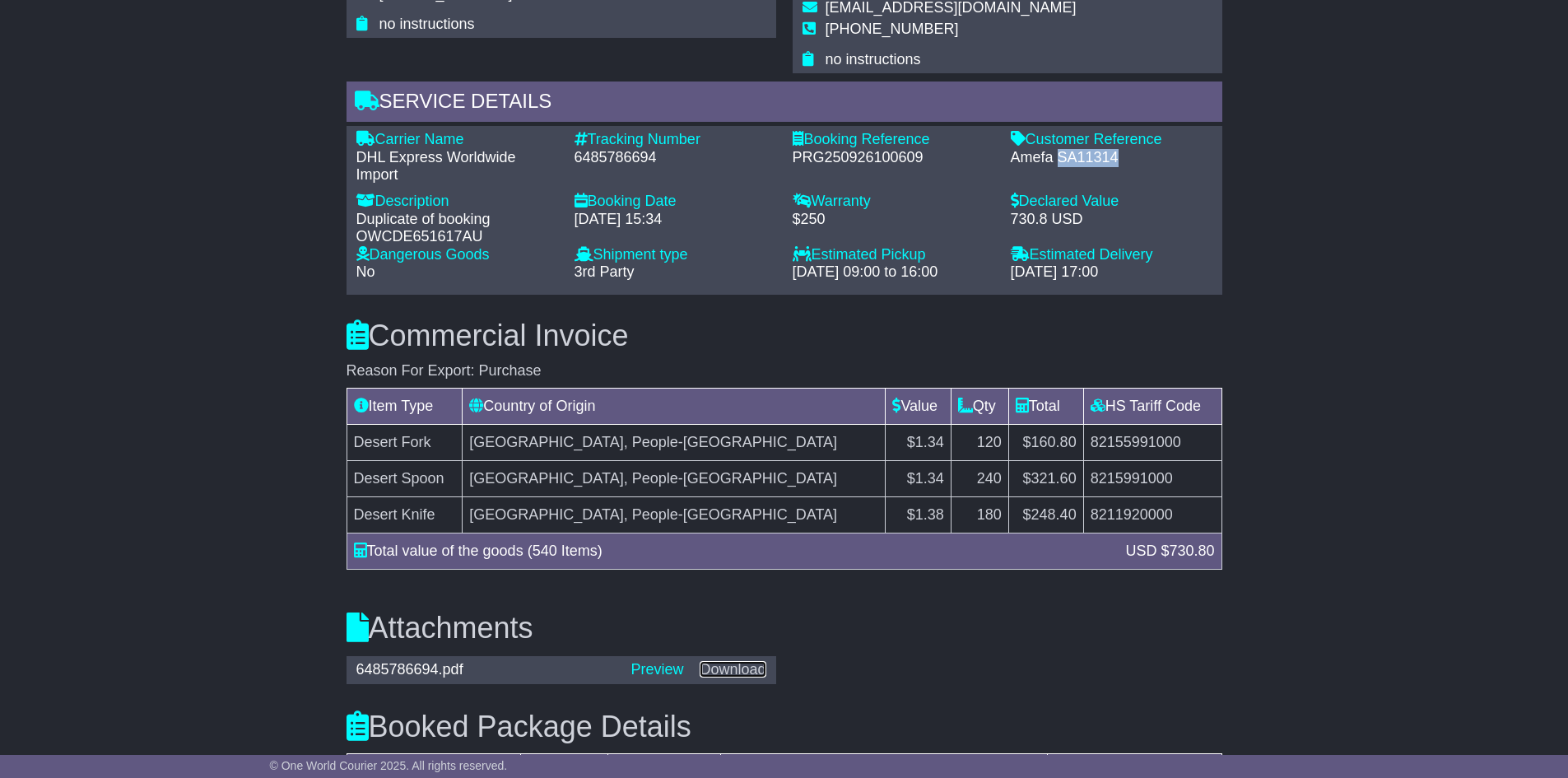
click at [732, 661] on link "Download" at bounding box center [732, 669] width 66 height 17
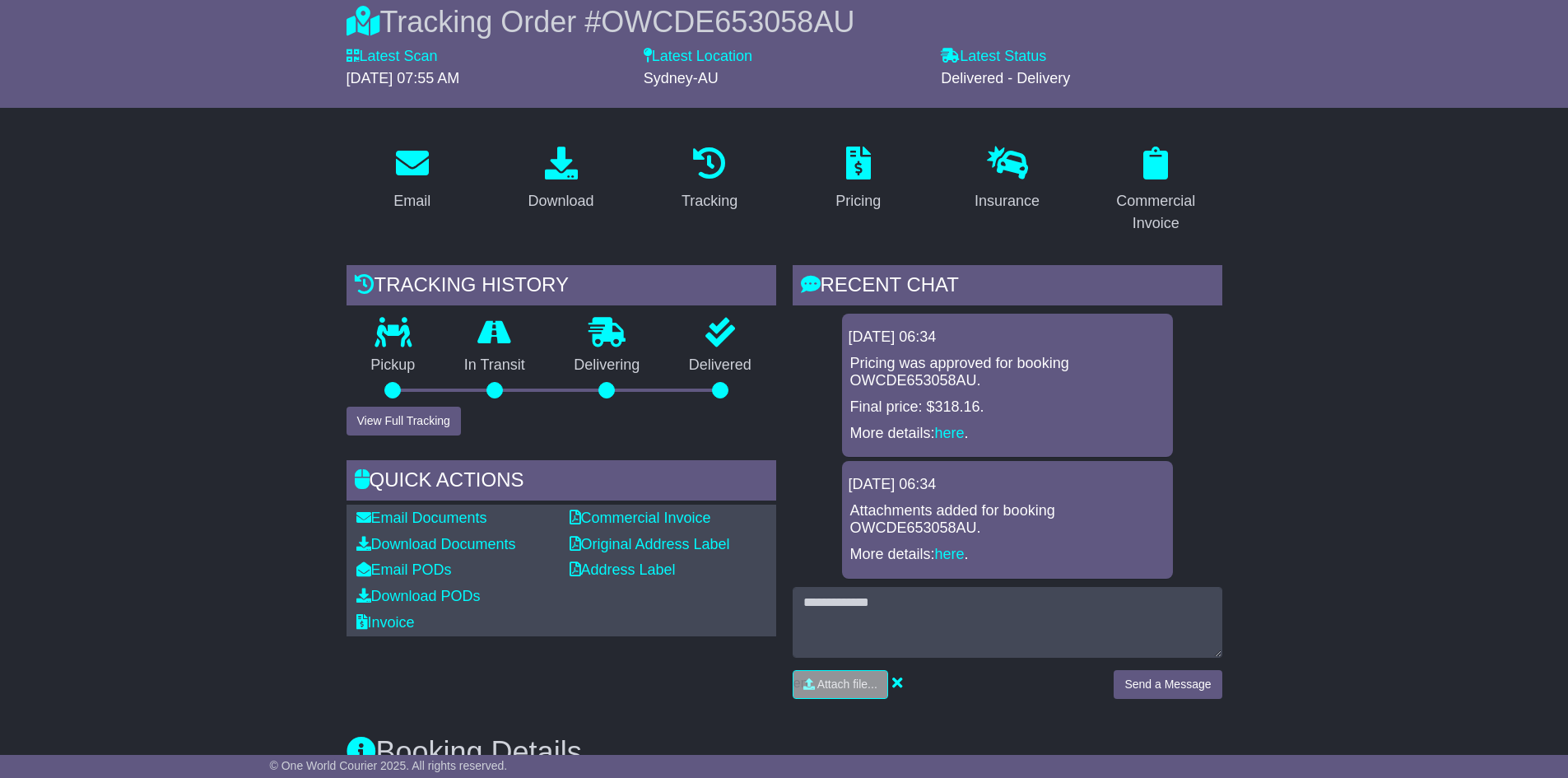
scroll to position [0, 0]
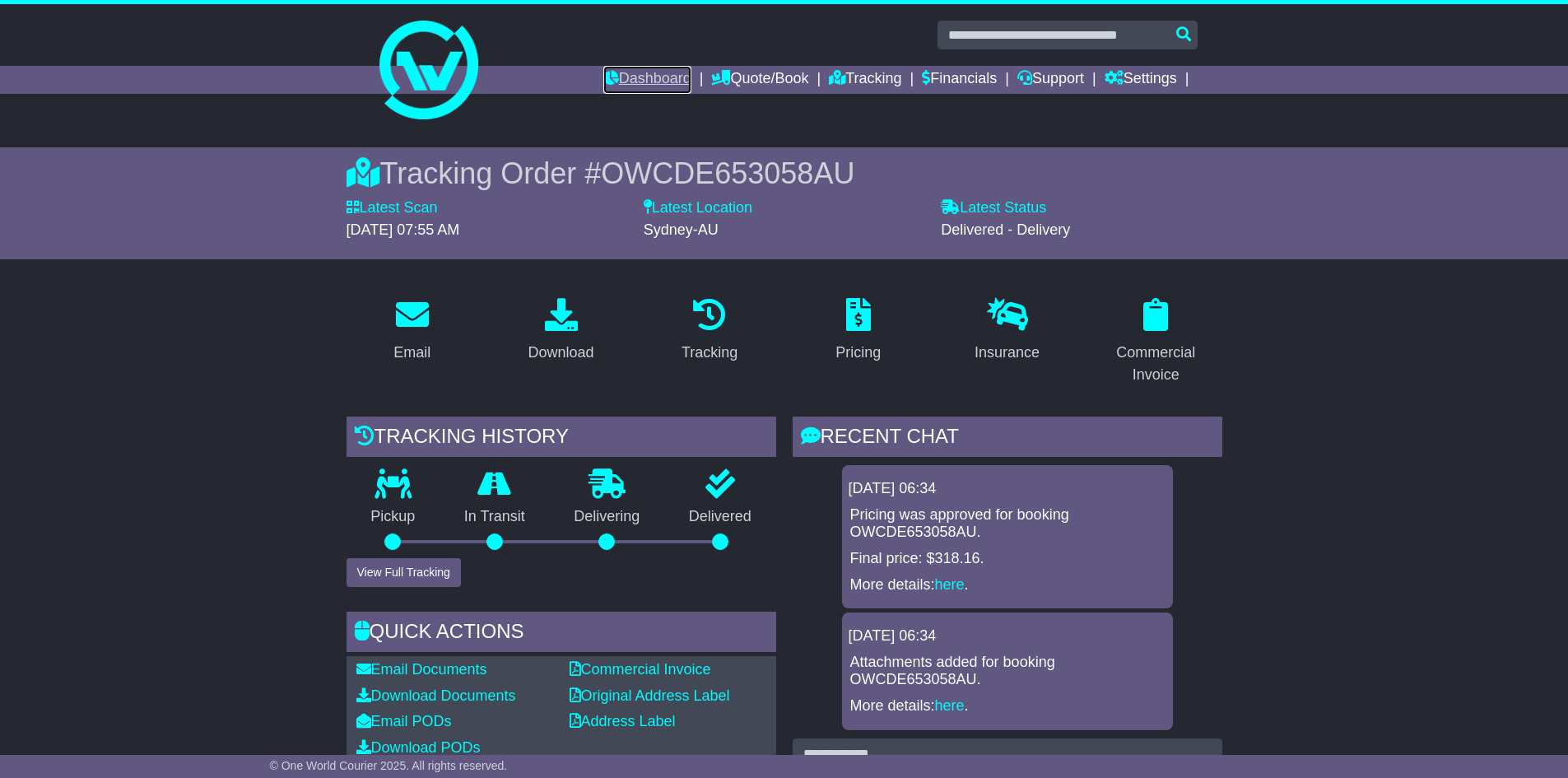
click at [604, 76] on link "Dashboard" at bounding box center [647, 80] width 88 height 28
